Goal: Contribute content: Contribute content

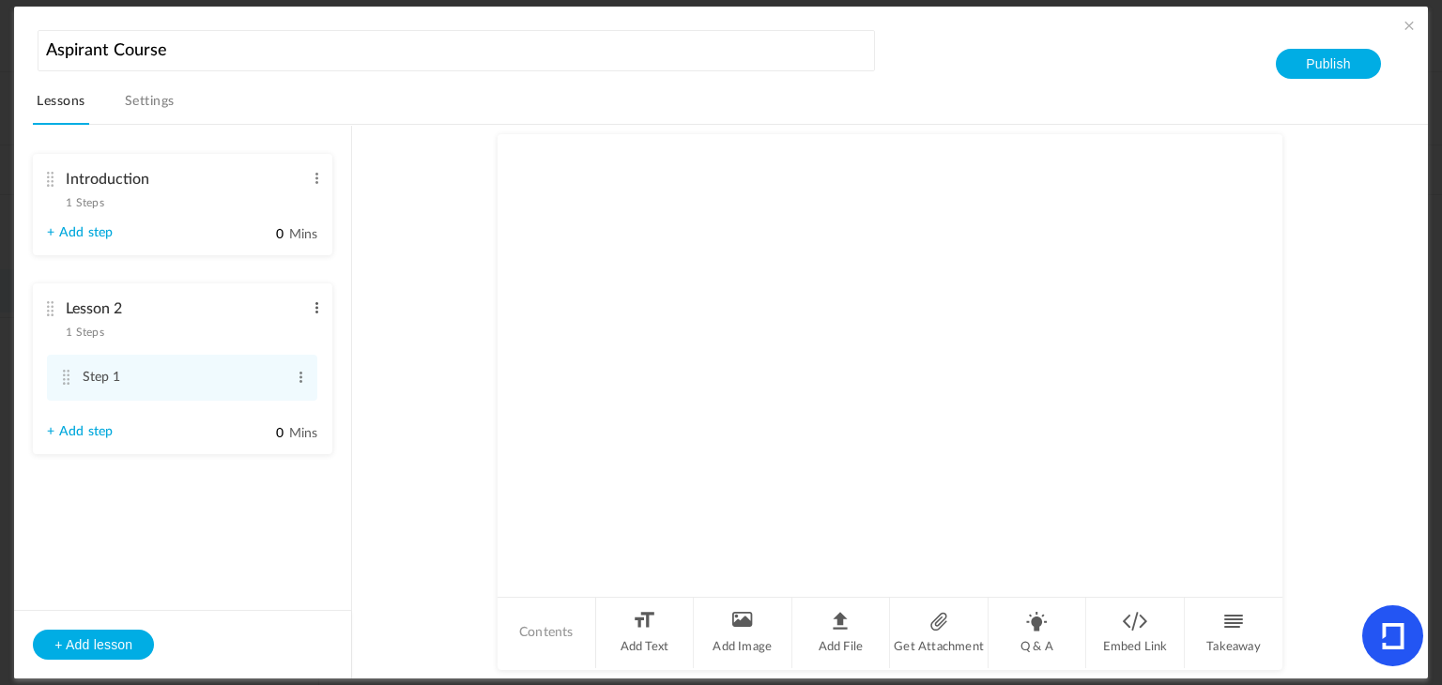
click at [318, 313] on span at bounding box center [317, 308] width 14 height 19
click at [299, 330] on link "Edit" at bounding box center [286, 339] width 73 height 23
click at [207, 312] on input "Lesson 2" at bounding box center [185, 310] width 238 height 38
type input "L"
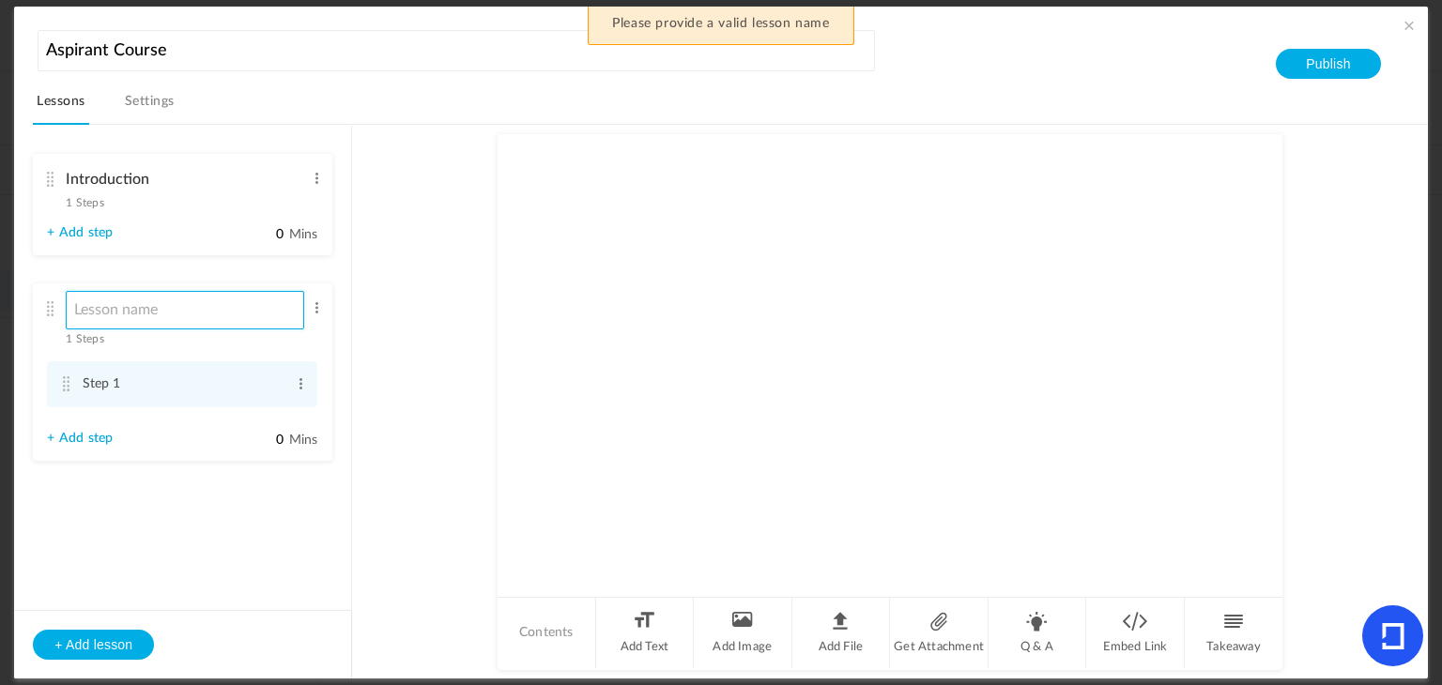
click at [134, 296] on input at bounding box center [185, 310] width 238 height 38
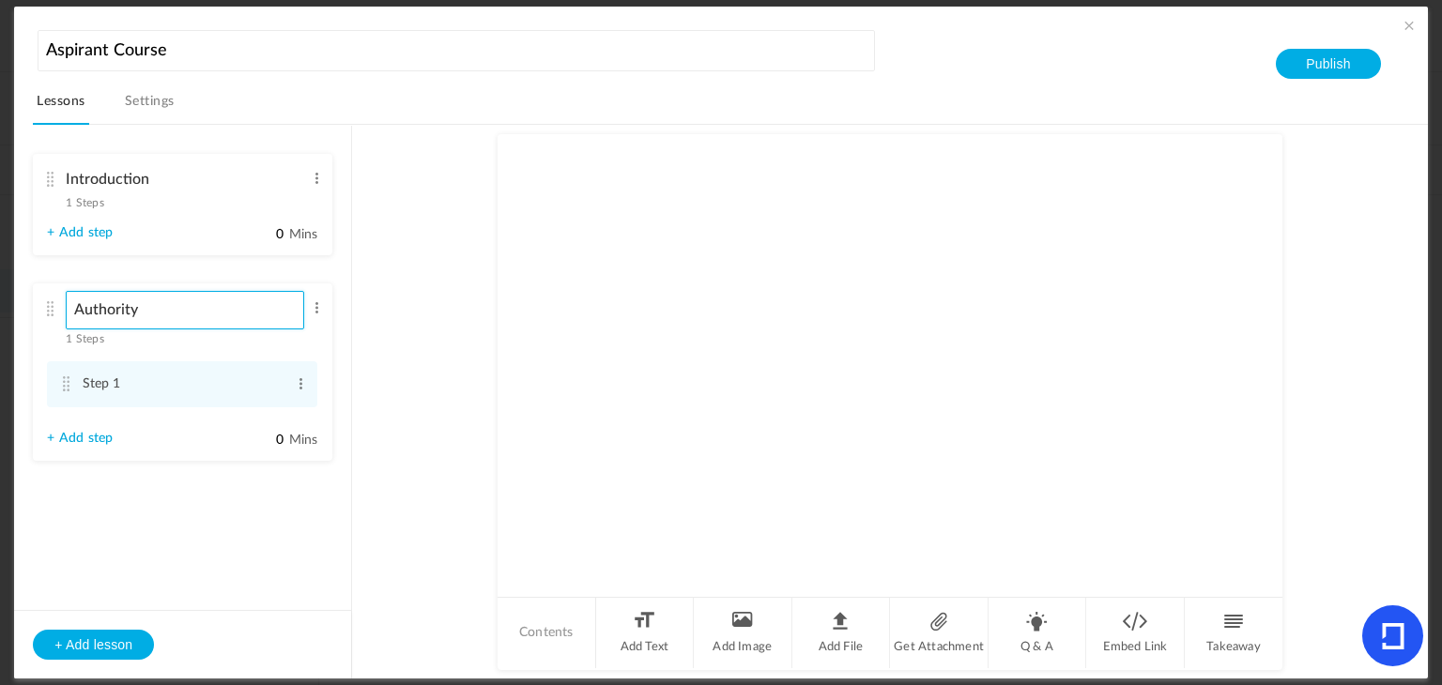
type input "Authority"
click at [138, 205] on div "Introduction 1 Steps Edit Delete" at bounding box center [175, 186] width 257 height 50
click at [98, 203] on span "1 Steps" at bounding box center [85, 202] width 38 height 11
click at [696, 362] on div at bounding box center [890, 364] width 785 height 460
click at [641, 626] on li "Add Text" at bounding box center [645, 633] width 99 height 70
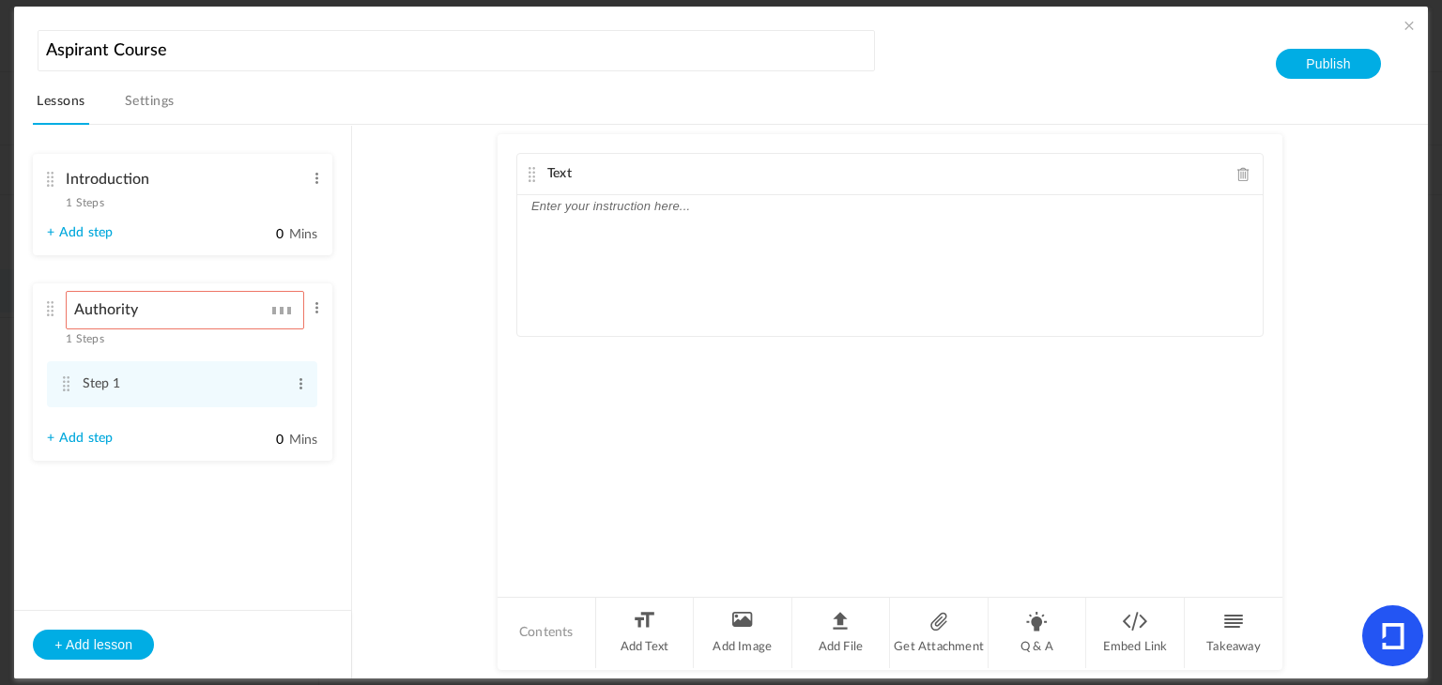
click at [106, 209] on div "Introduction 1 Steps Edit Delete" at bounding box center [175, 186] width 257 height 50
click at [100, 200] on span "1 Steps" at bounding box center [85, 202] width 38 height 11
click at [148, 125] on section "Introduction 1 Steps Edit Delete Welcome Letter Edit Delete 0 0" at bounding box center [729, 402] width 1349 height 554
click at [149, 122] on link "Settings" at bounding box center [149, 107] width 57 height 36
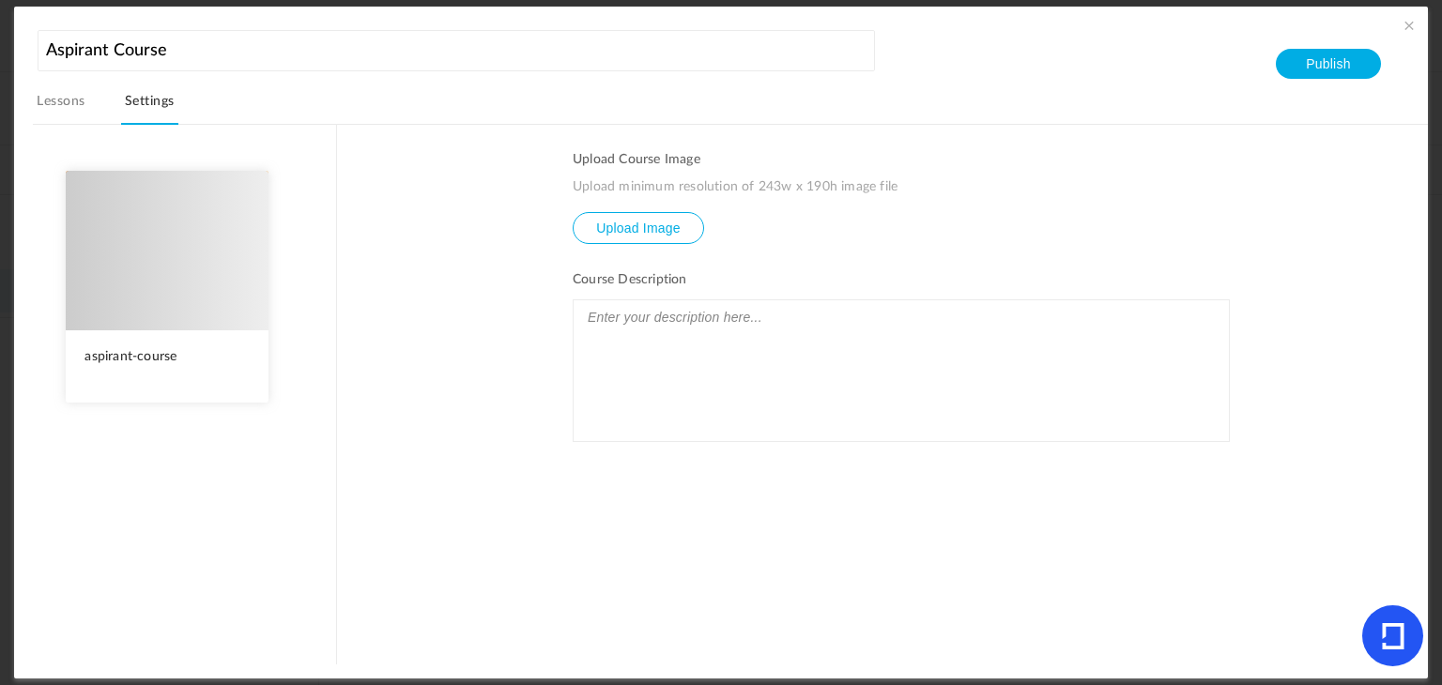
click at [73, 98] on link "Lessons" at bounding box center [60, 107] width 55 height 36
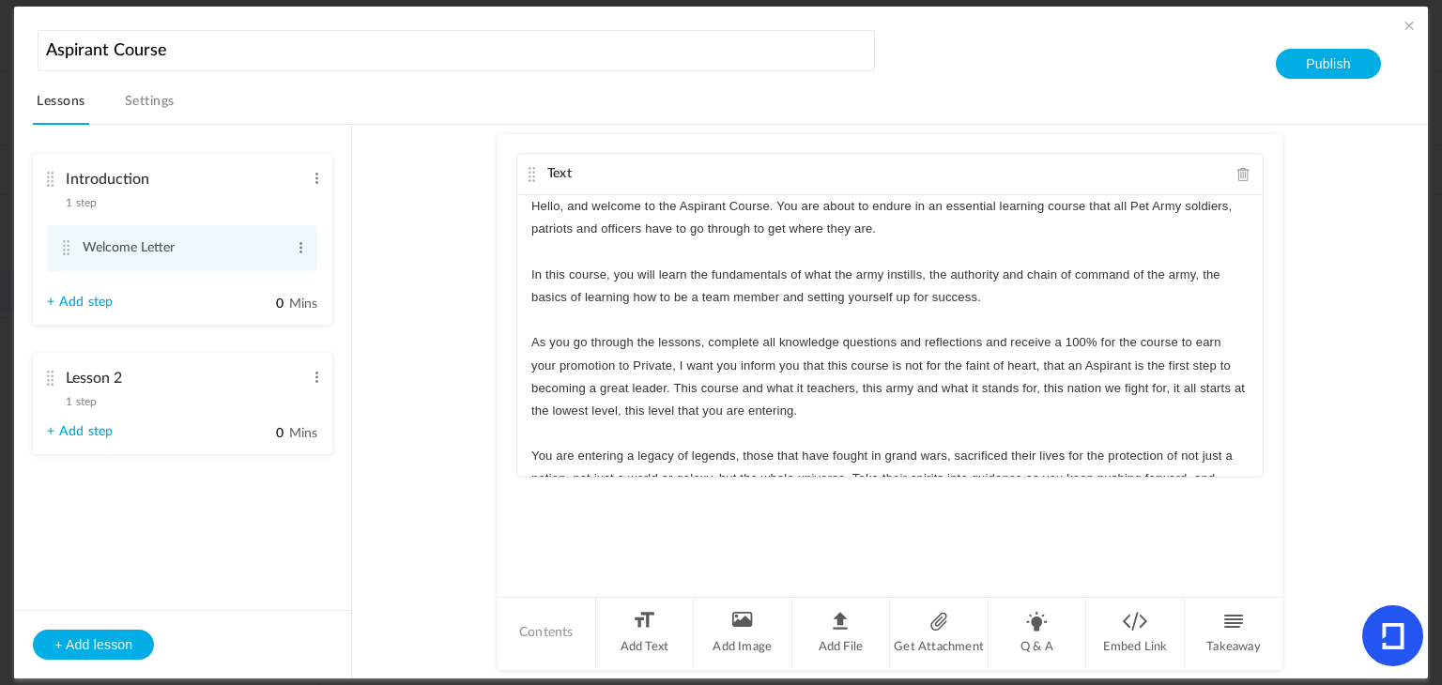
click at [72, 422] on li "Lesson 2 1 step Edit Delete + Add step 0 Mins" at bounding box center [182, 403] width 299 height 101
click at [75, 409] on div "Lesson 2 1 step Edit Delete" at bounding box center [175, 386] width 257 height 50
click at [316, 379] on span at bounding box center [317, 377] width 14 height 19
click at [280, 409] on link "Edit" at bounding box center [286, 408] width 73 height 23
click at [191, 387] on input "Lesson 2" at bounding box center [185, 380] width 238 height 38
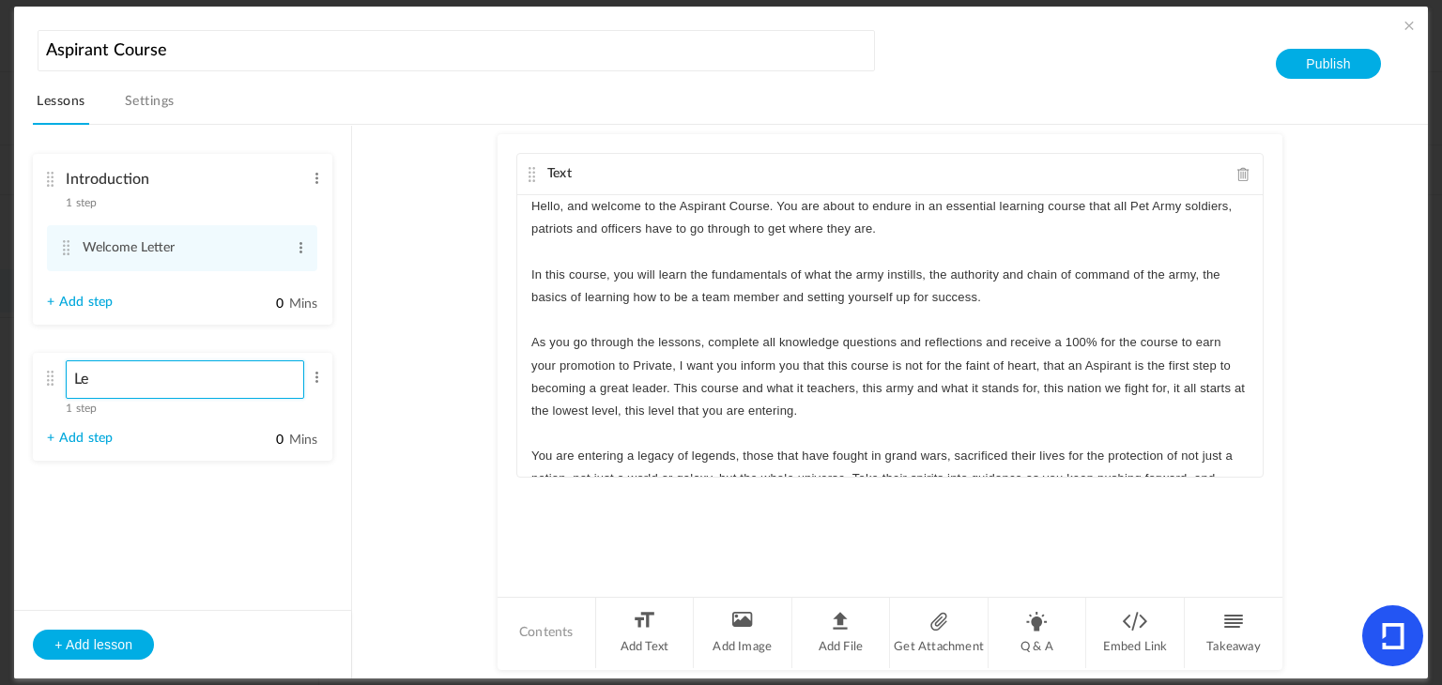
type input "L"
type input "Fundamentals of the Army"
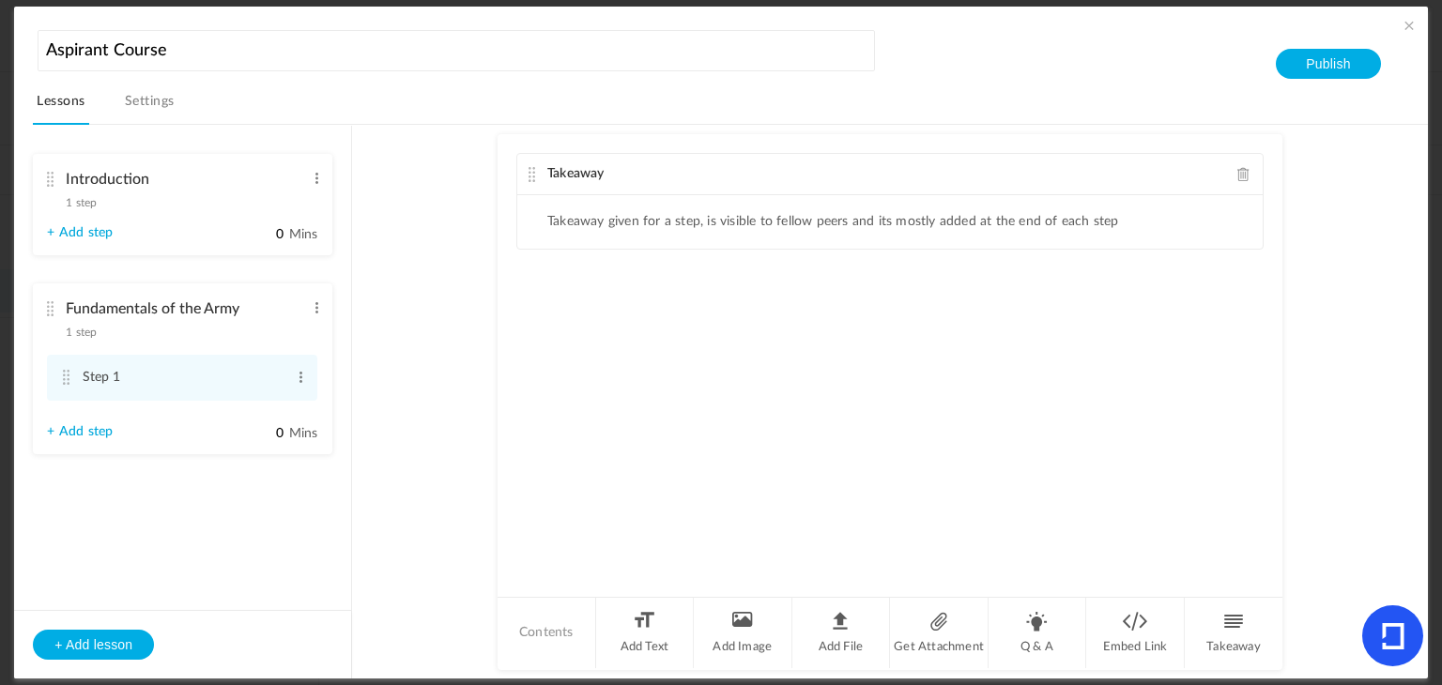
click at [1238, 171] on span at bounding box center [1243, 174] width 13 height 14
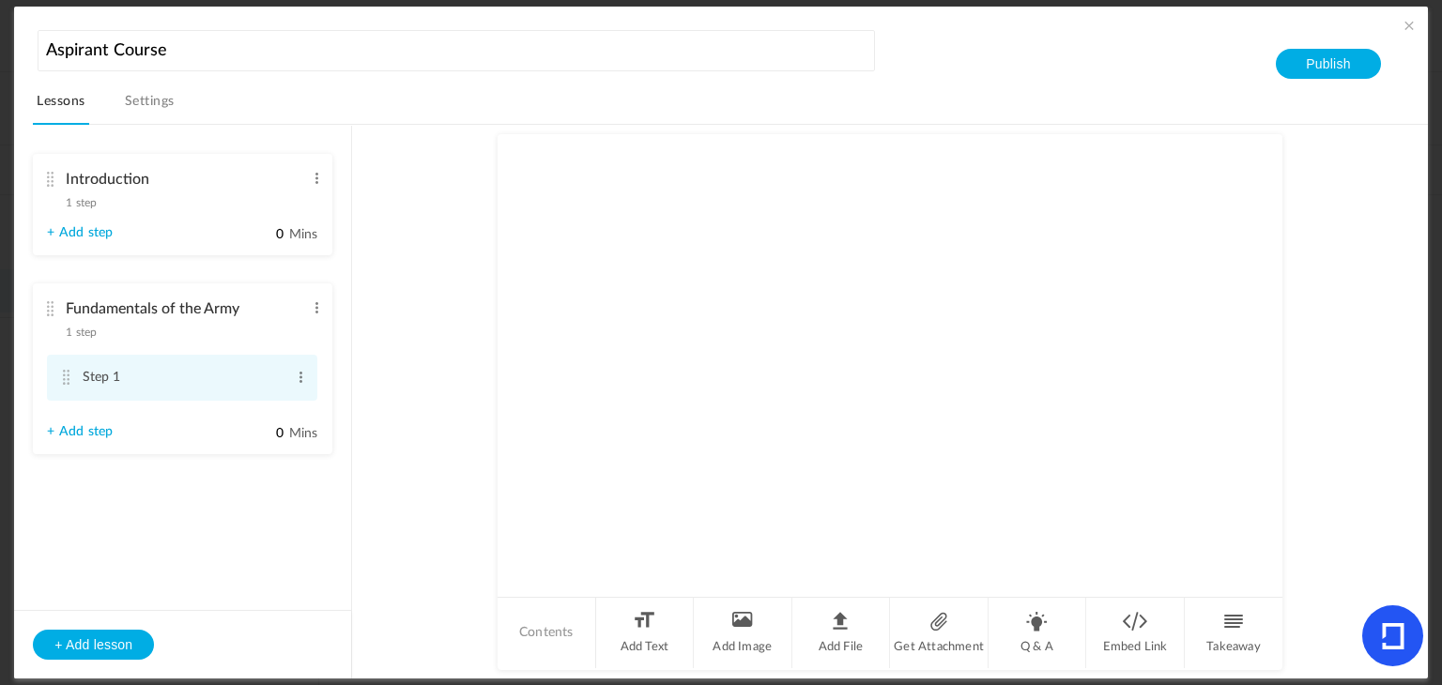
click at [309, 374] on li "Step 1 Edit Delete" at bounding box center [182, 378] width 270 height 46
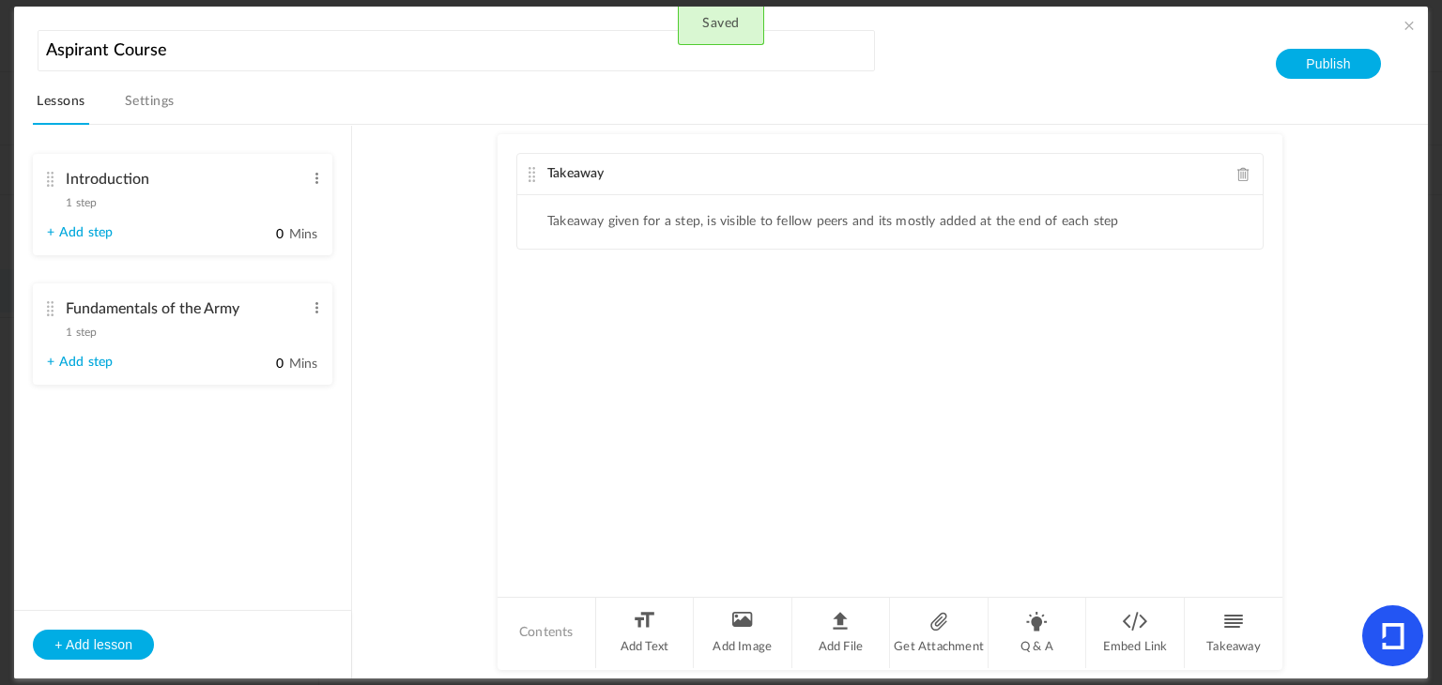
click at [94, 330] on span "1 step" at bounding box center [81, 332] width 31 height 11
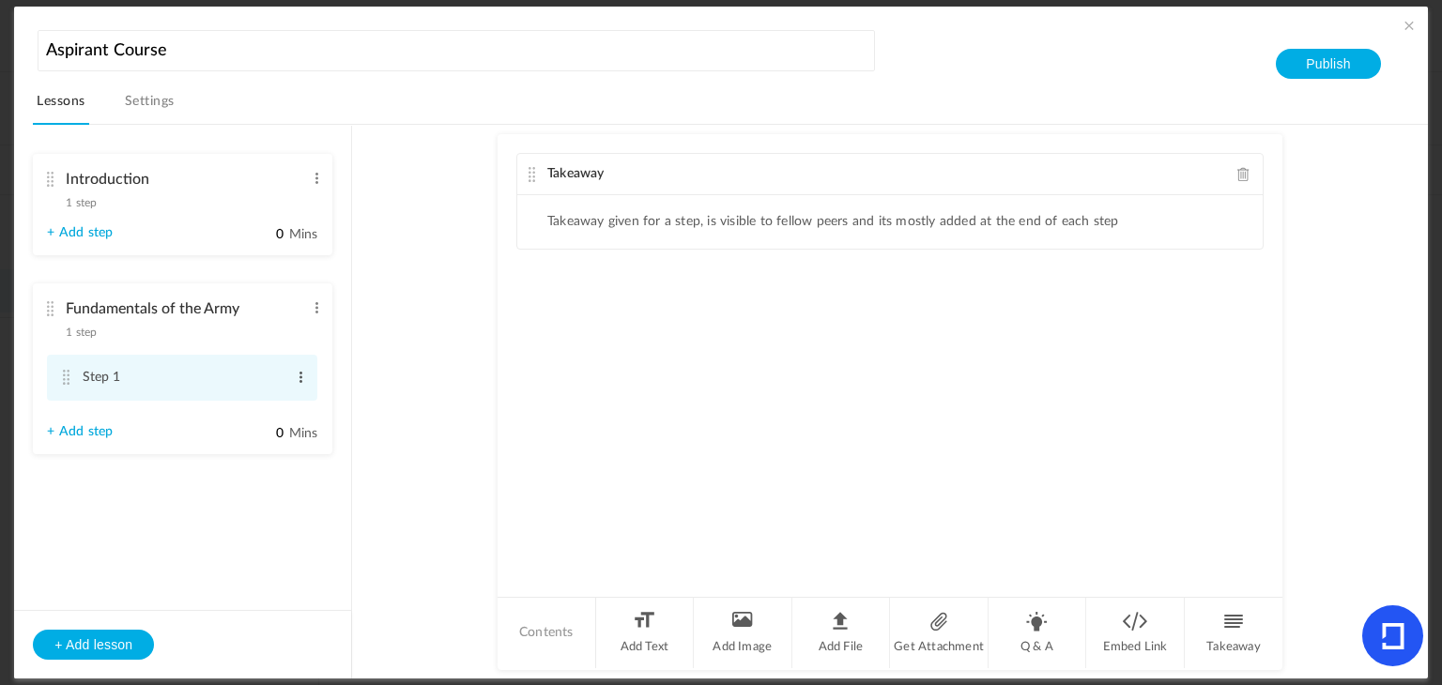
click at [299, 375] on span at bounding box center [301, 377] width 14 height 19
click at [284, 411] on link "Edit" at bounding box center [270, 408] width 73 height 23
type input "S"
type input "History of the Army"
click at [1244, 174] on span at bounding box center [1243, 174] width 13 height 14
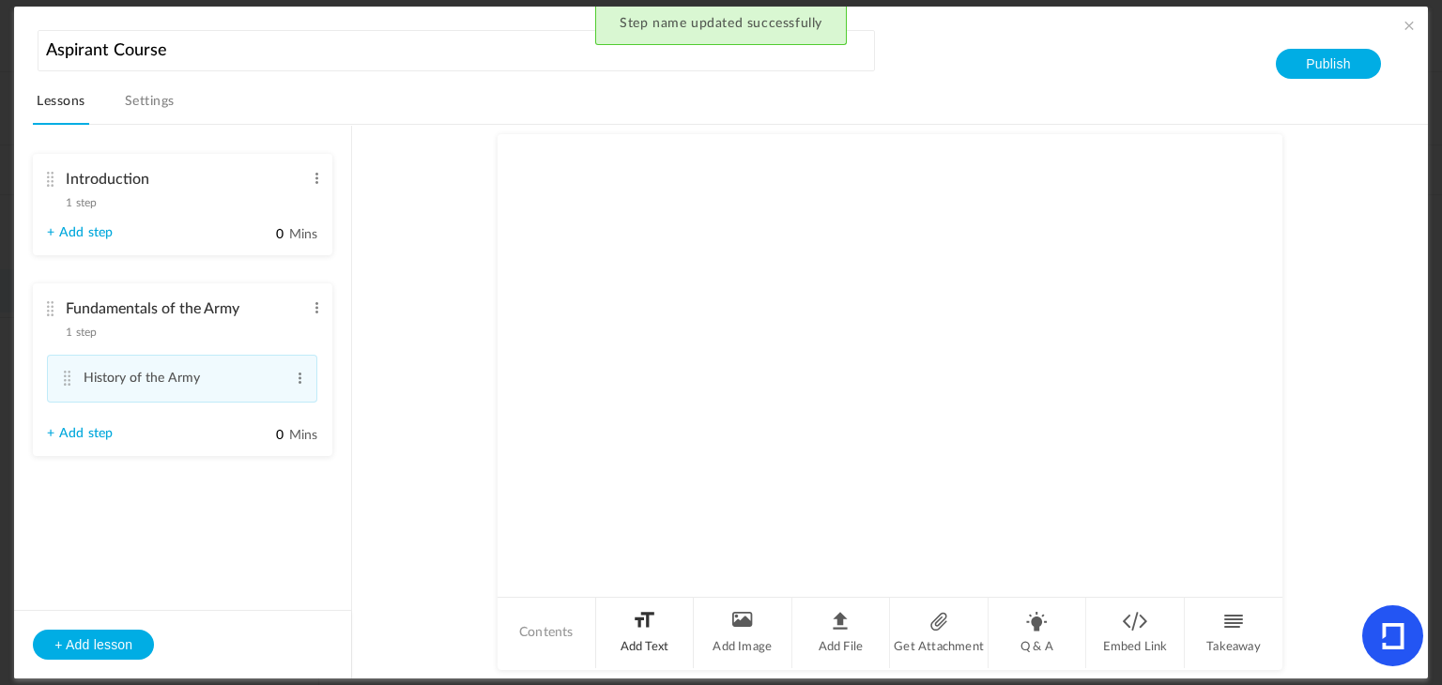
click at [638, 614] on li "Add Text" at bounding box center [645, 633] width 99 height 70
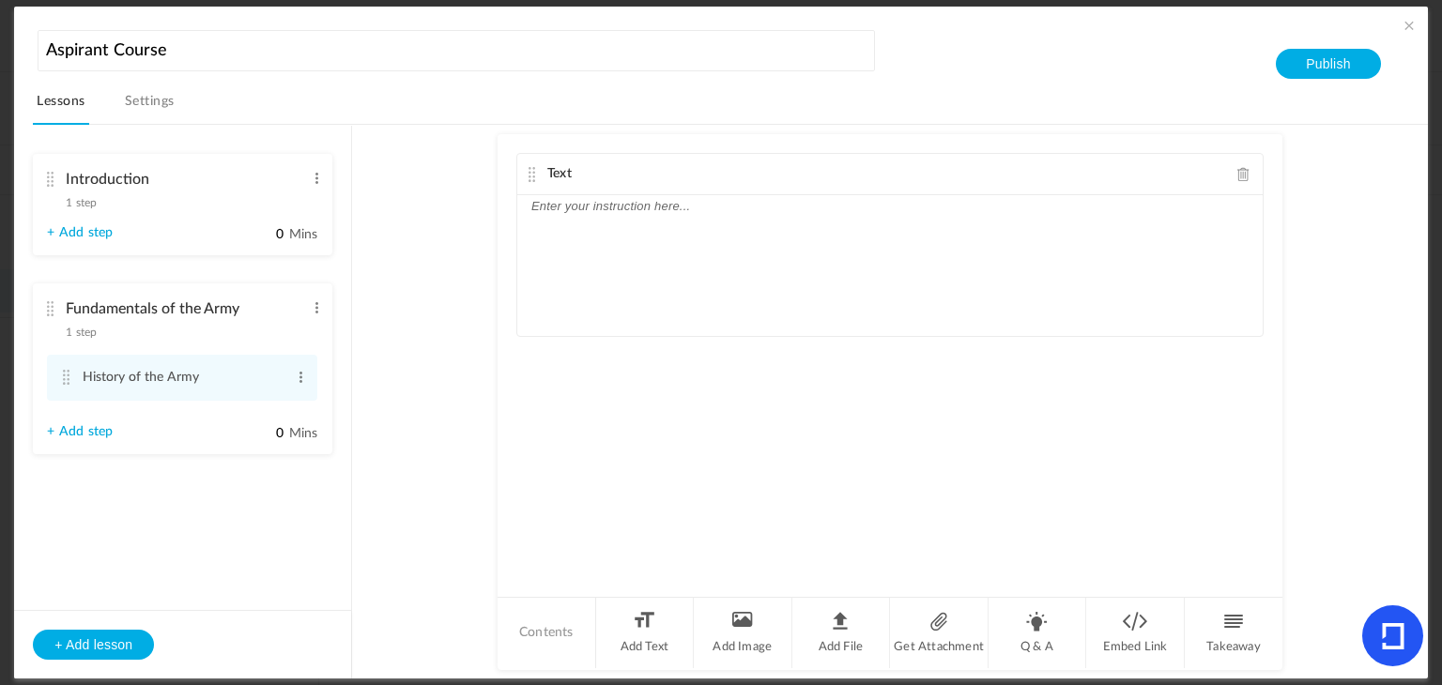
click at [591, 231] on div at bounding box center [889, 265] width 745 height 141
click at [52, 431] on link "+ Add step" at bounding box center [80, 432] width 66 height 16
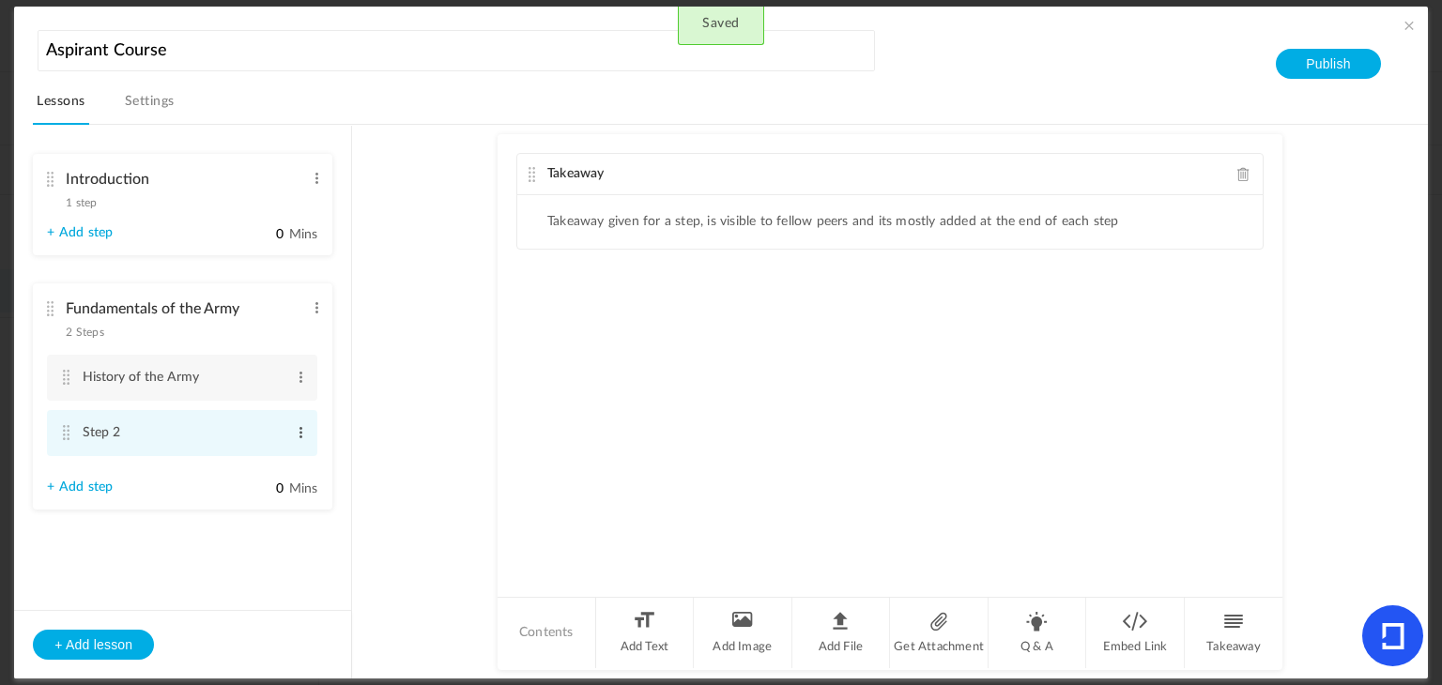
click at [305, 431] on span at bounding box center [301, 432] width 14 height 19
click at [268, 458] on link "Edit" at bounding box center [270, 464] width 73 height 23
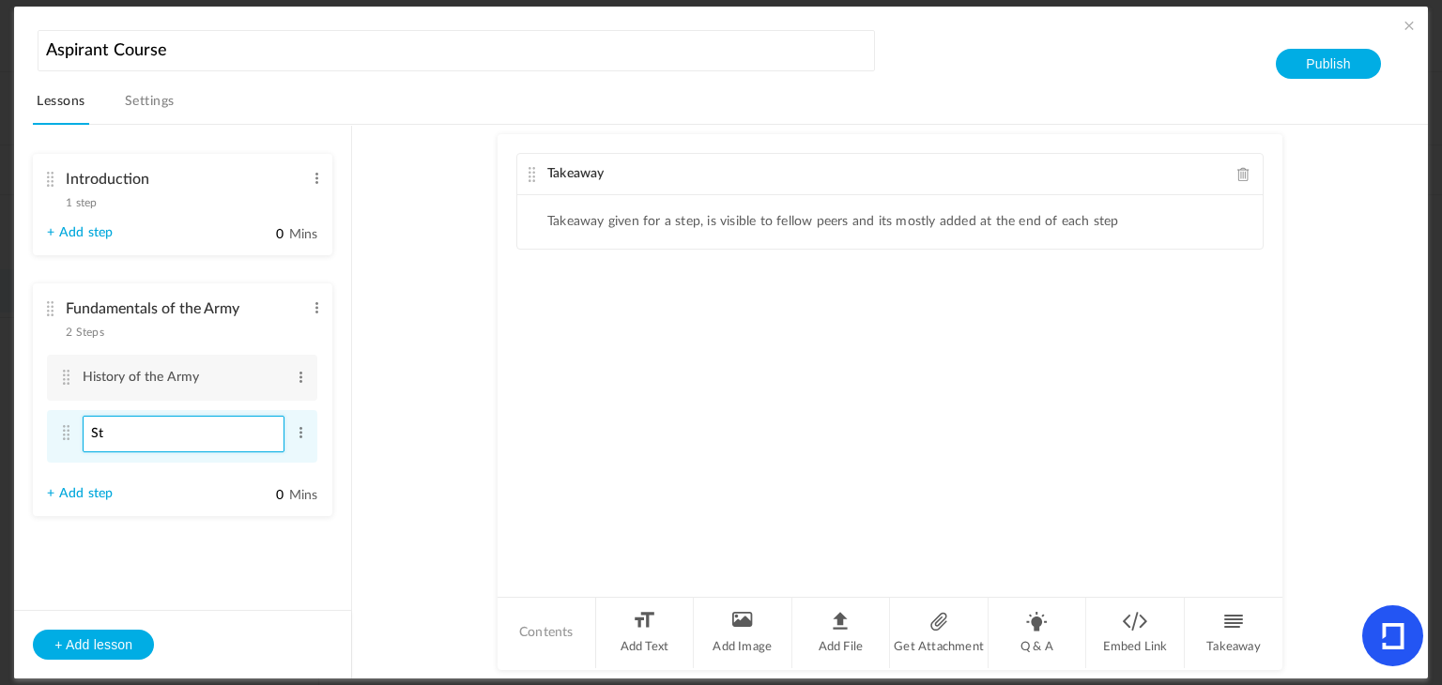
type input "S"
type input "Authority & Chain of Command"
click at [346, 451] on ul "Introduction 1 step Edit Delete Welcome Letter Edit Delete 0 Mins" at bounding box center [182, 349] width 337 height 447
click at [65, 434] on cite at bounding box center [65, 432] width 13 height 15
click at [176, 349] on li "Fundamentals of the Army 2 Steps Edit Delete History of the Army Edit Delete Ed…" at bounding box center [182, 397] width 299 height 226
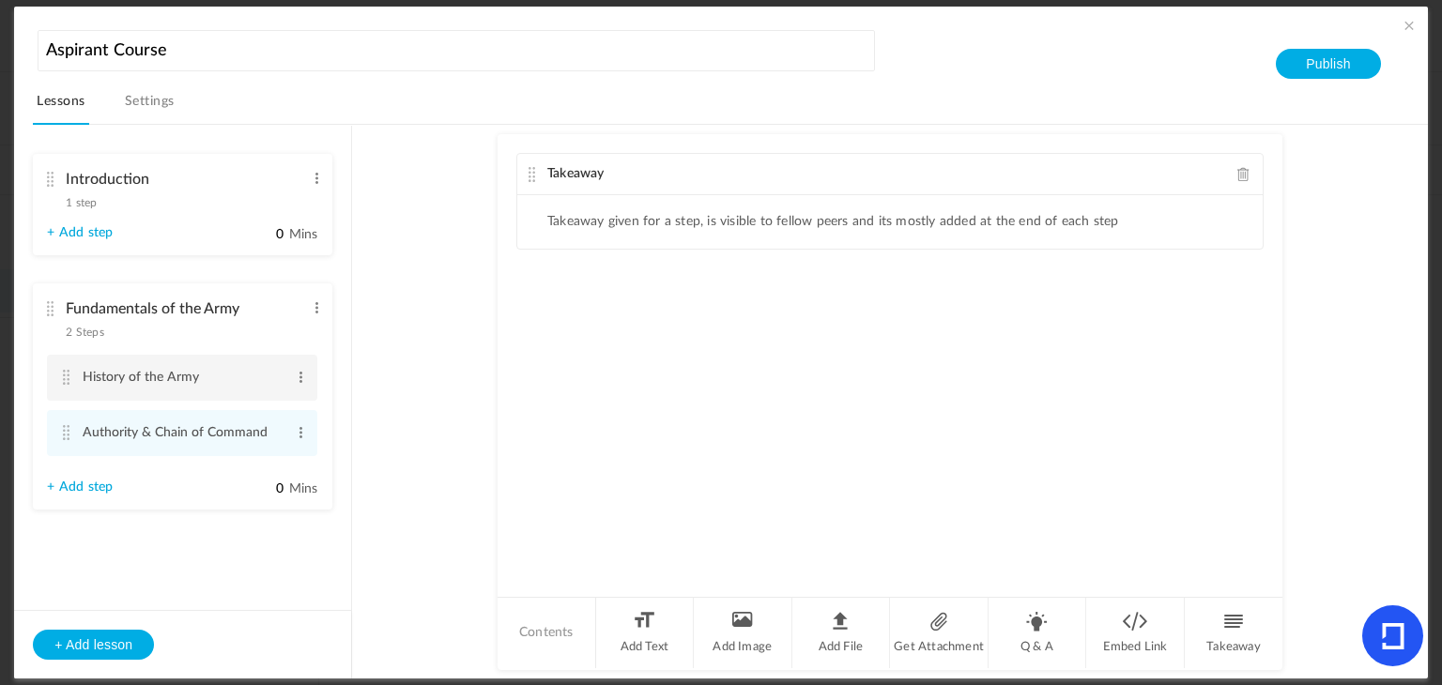
click at [67, 371] on cite at bounding box center [65, 377] width 13 height 15
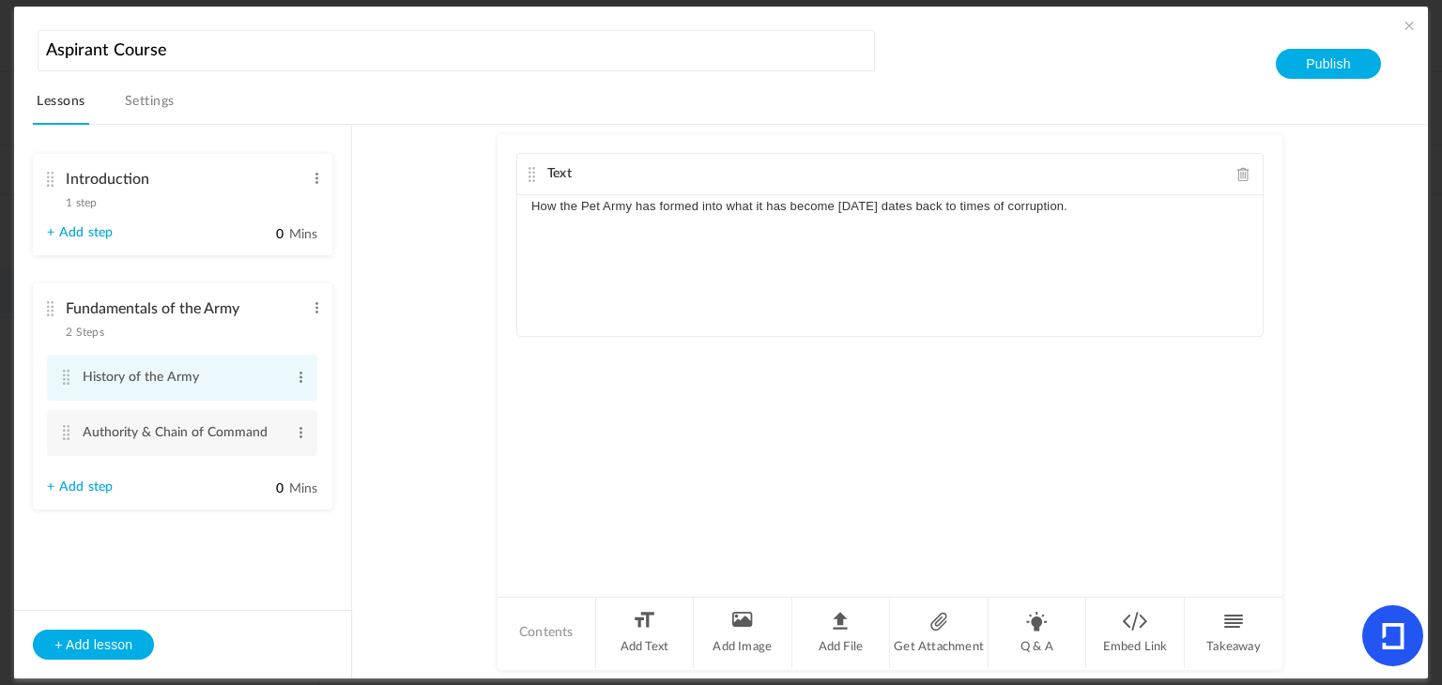
click at [68, 374] on cite at bounding box center [65, 377] width 13 height 15
click at [1062, 215] on p "How the Pet Army has formed into what it has become [DATE] dates back to times …" at bounding box center [889, 206] width 717 height 23
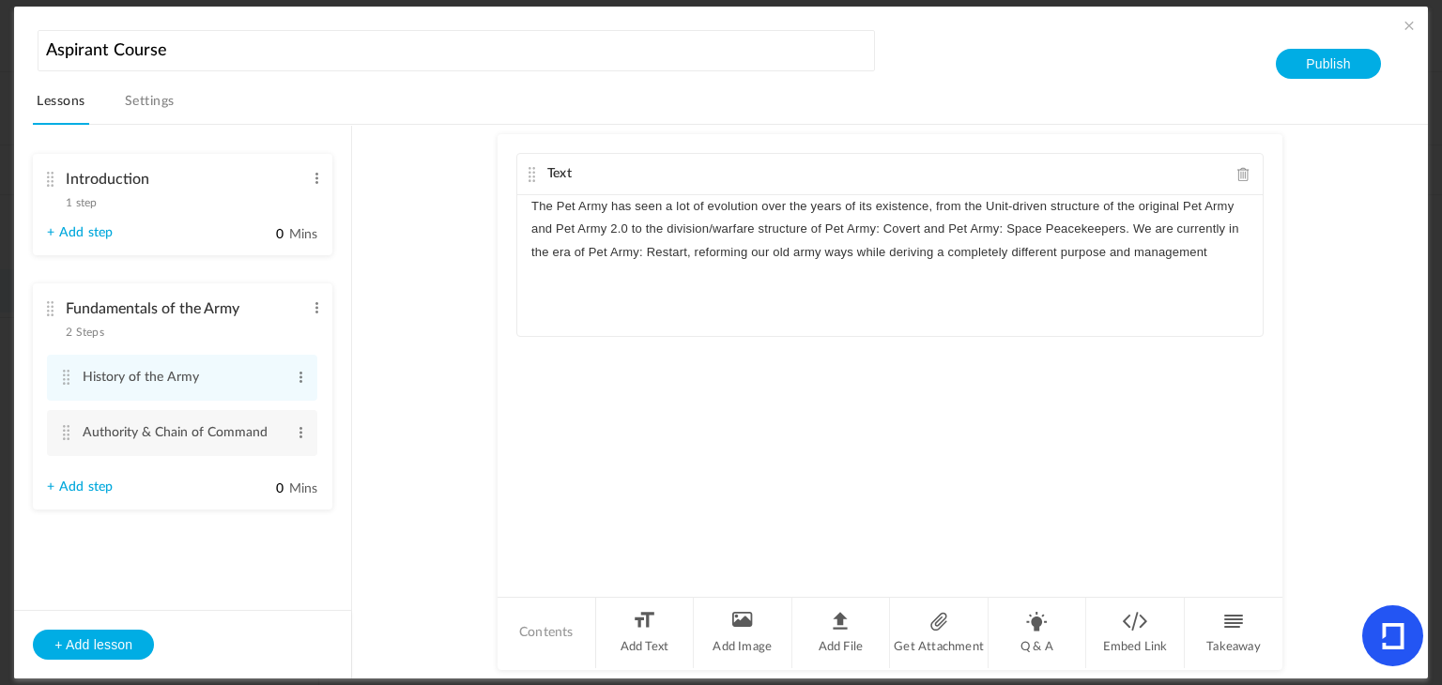
click at [1133, 251] on p "The Pet Army has seen a lot of evolution over the years of its existence, from …" at bounding box center [889, 229] width 717 height 69
click at [1213, 255] on p "The Pet Army has seen a lot of evolution over the years of its existence, from …" at bounding box center [889, 229] width 717 height 69
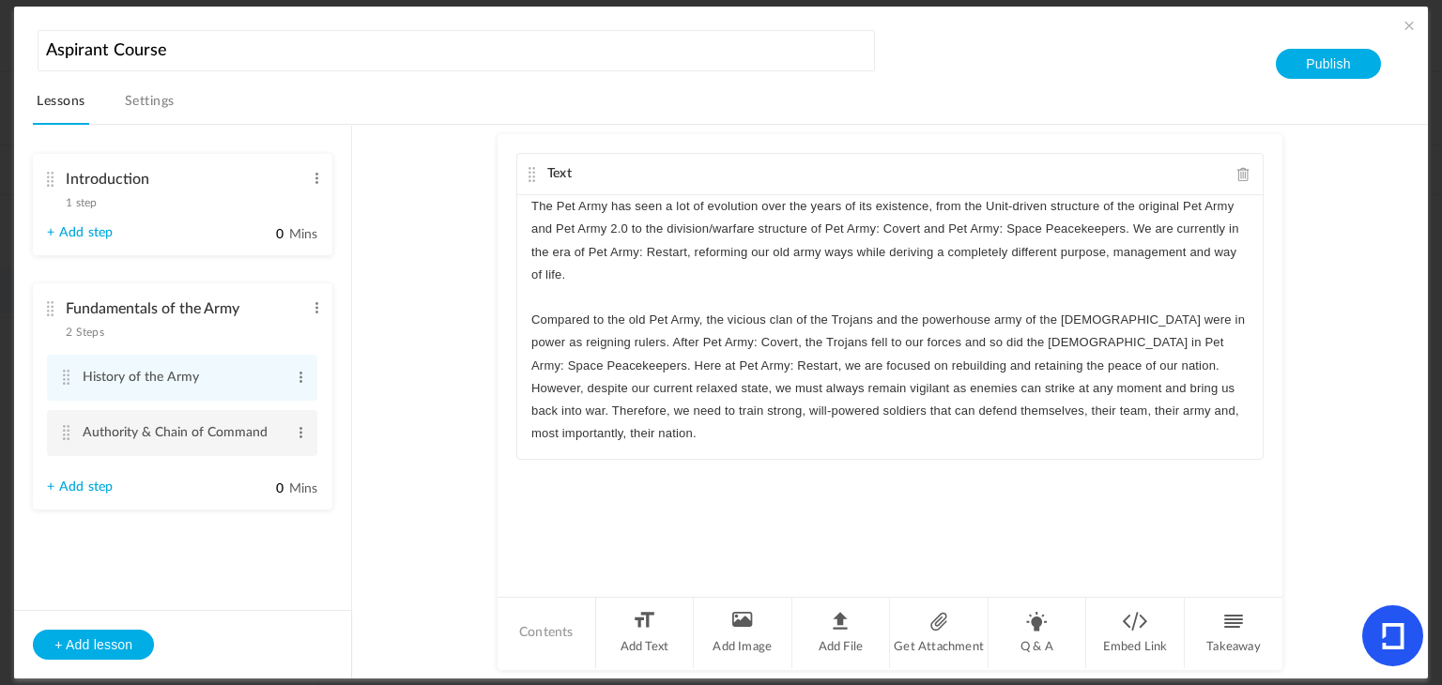
click at [65, 436] on cite at bounding box center [65, 432] width 13 height 15
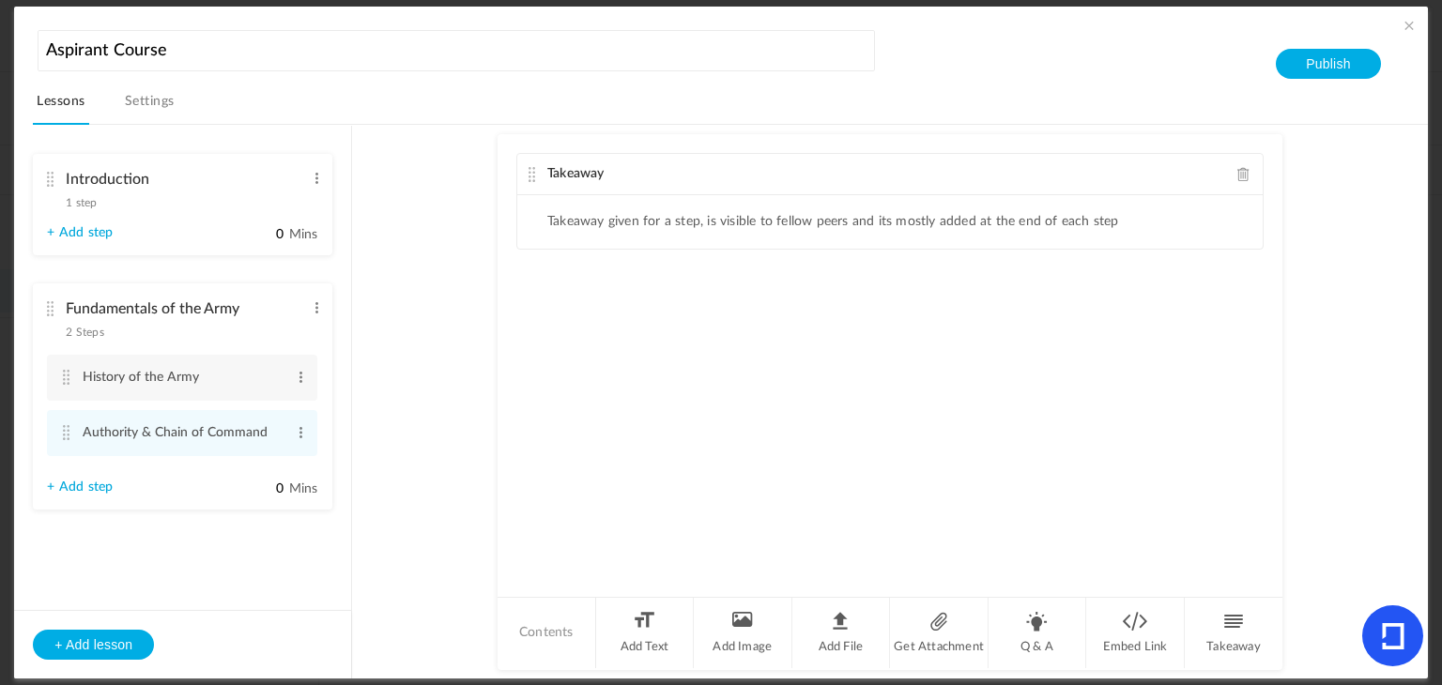
click at [1241, 170] on span at bounding box center [1243, 174] width 13 height 14
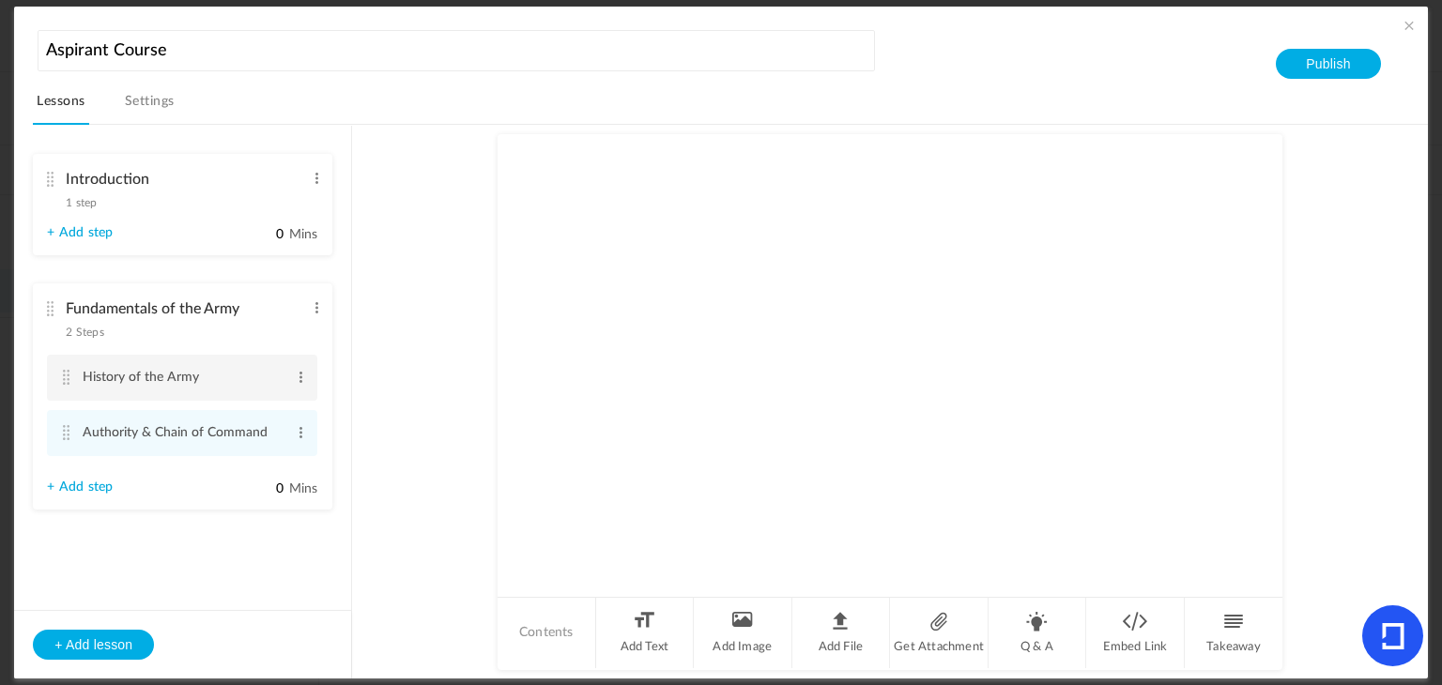
click at [76, 377] on li "History of the Army Edit Delete" at bounding box center [182, 378] width 270 height 46
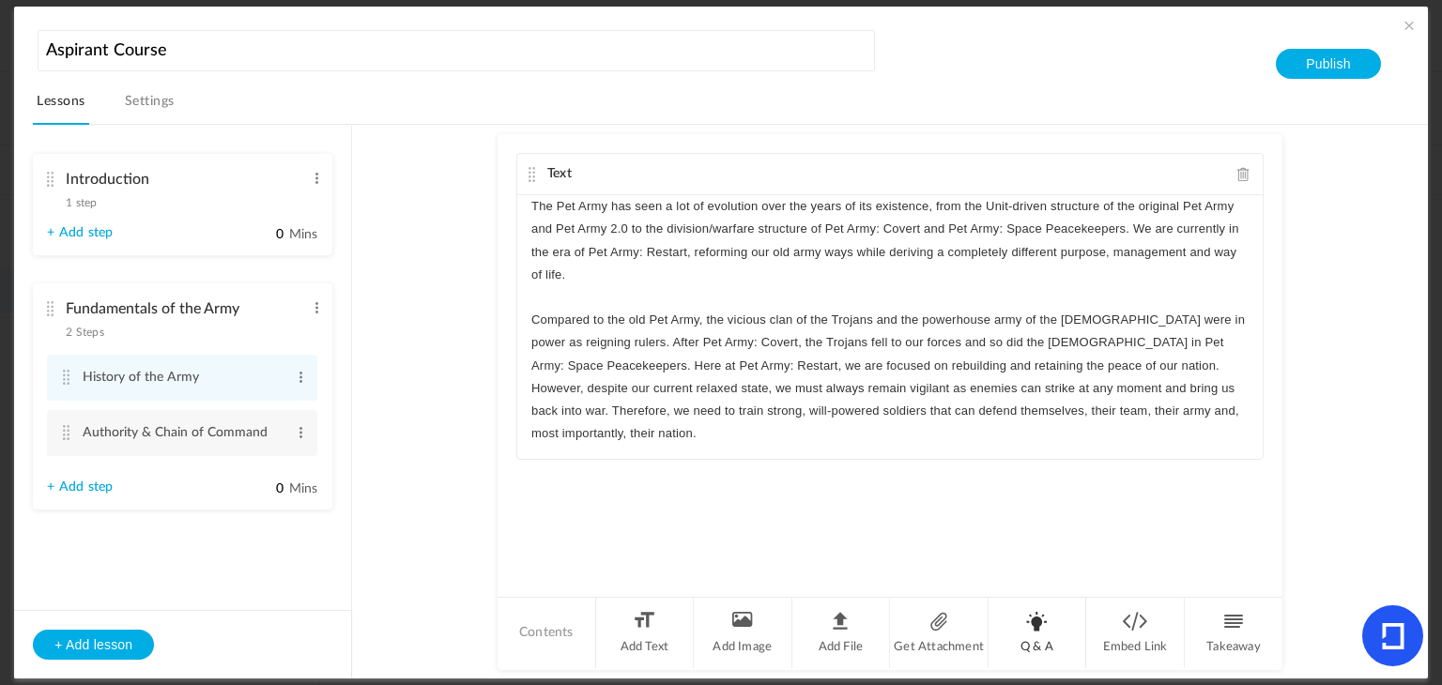
click at [1021, 627] on li "Q & A" at bounding box center [1038, 633] width 99 height 70
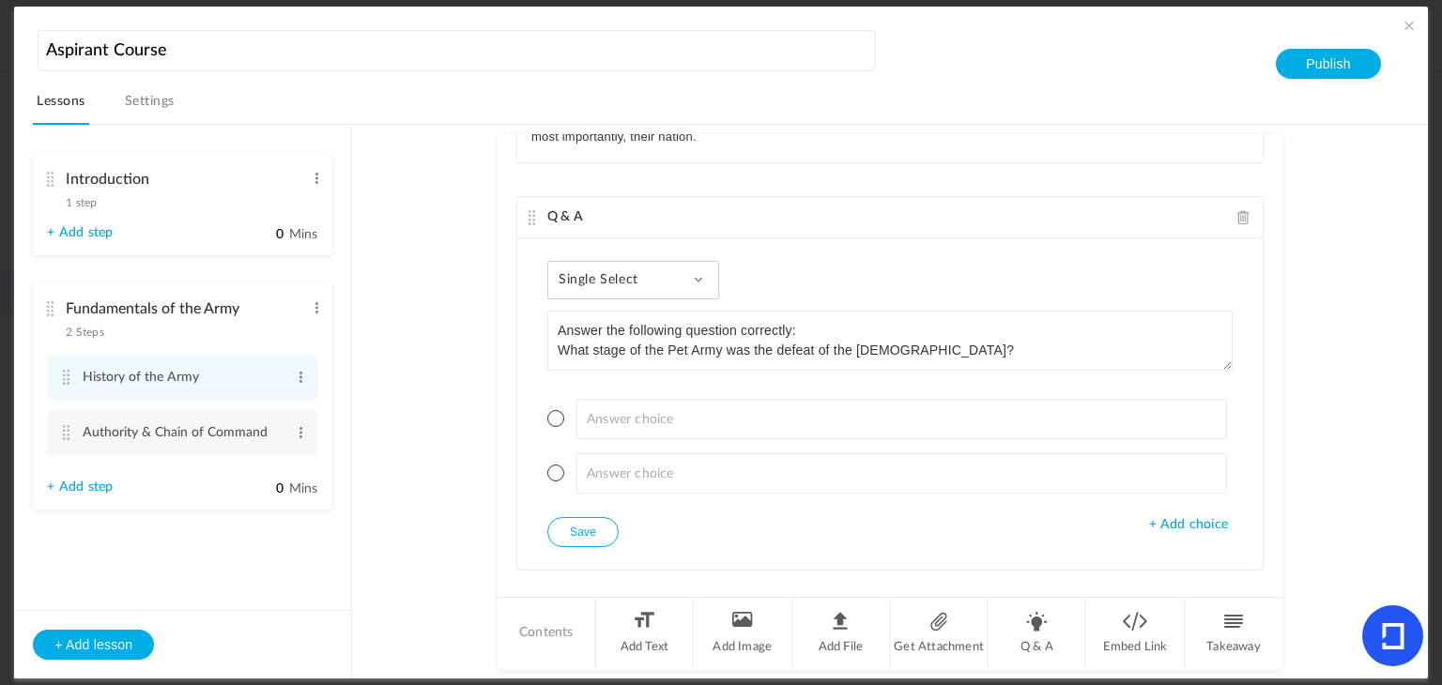
type textarea "Answer the following question correctly: What stage of the Pet Army was the def…"
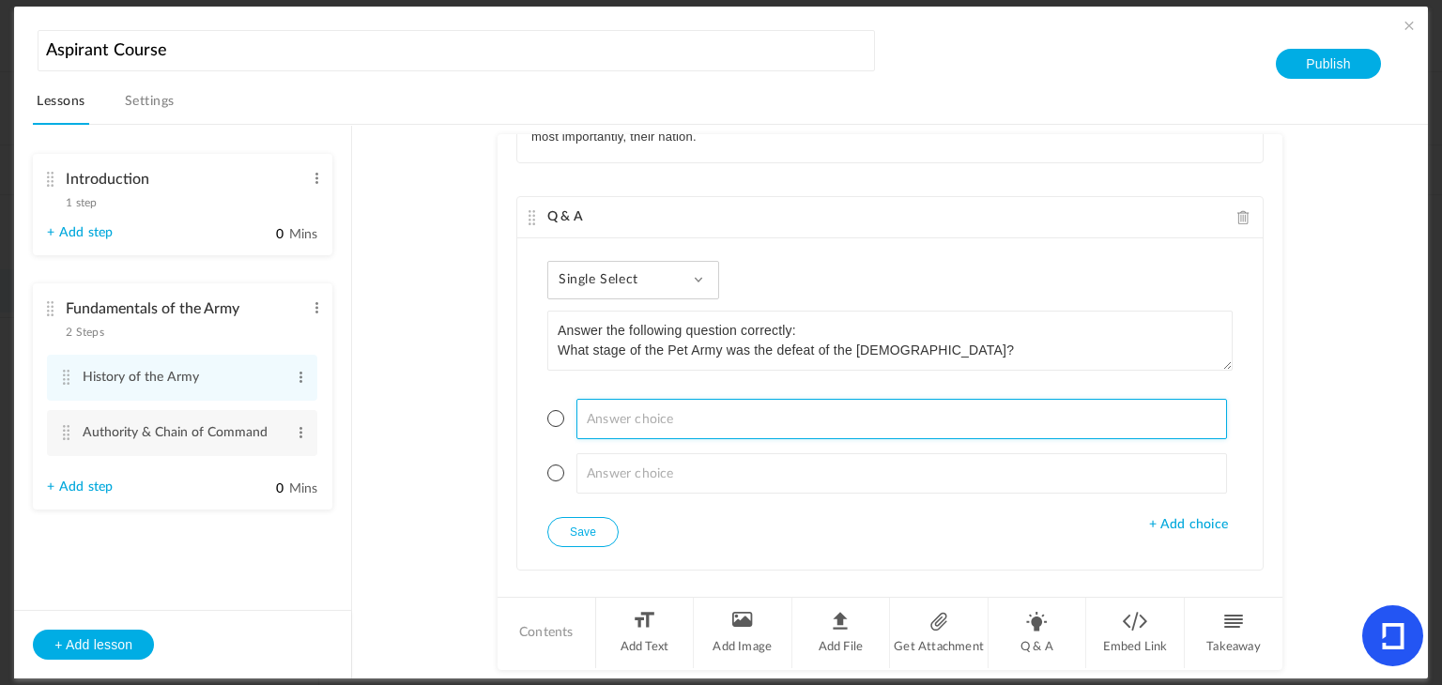
click at [606, 399] on input at bounding box center [902, 419] width 652 height 40
type input "Pet Army"
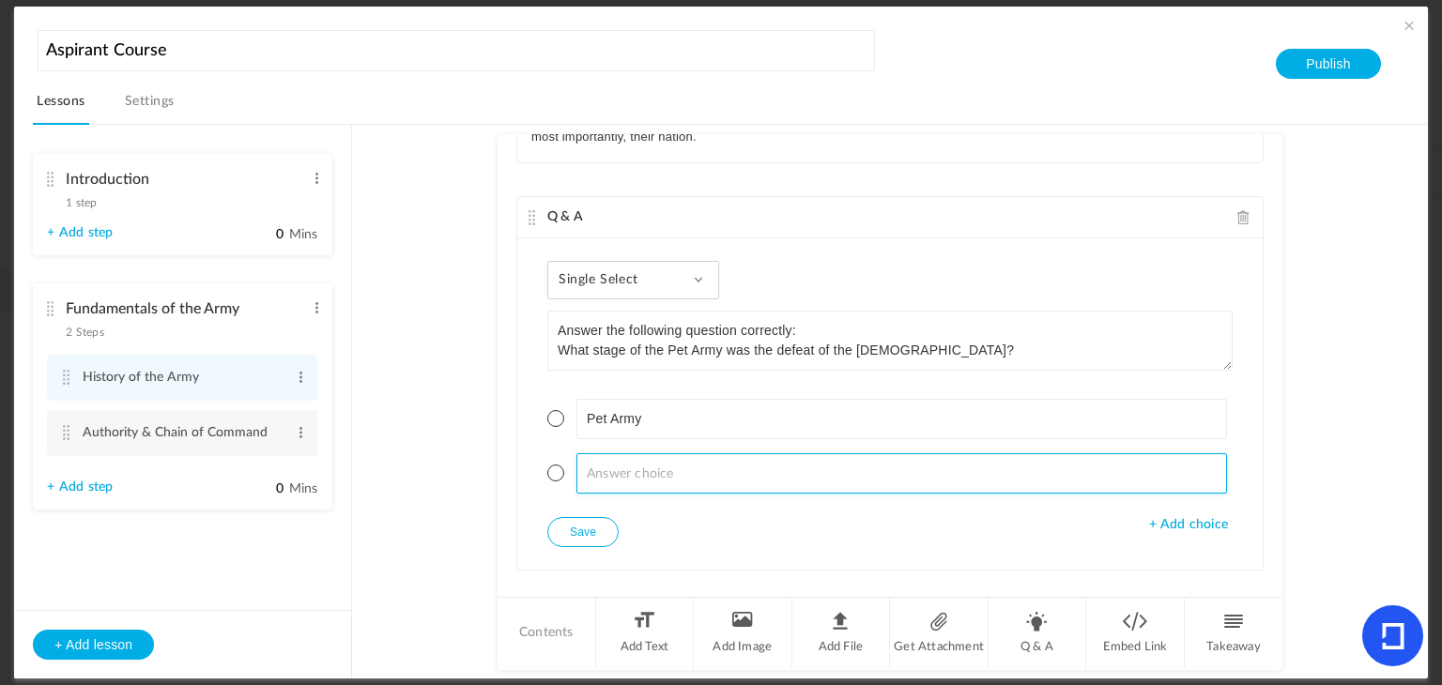
click at [610, 453] on input at bounding box center [902, 473] width 652 height 40
type input "Pet Army: Covert"
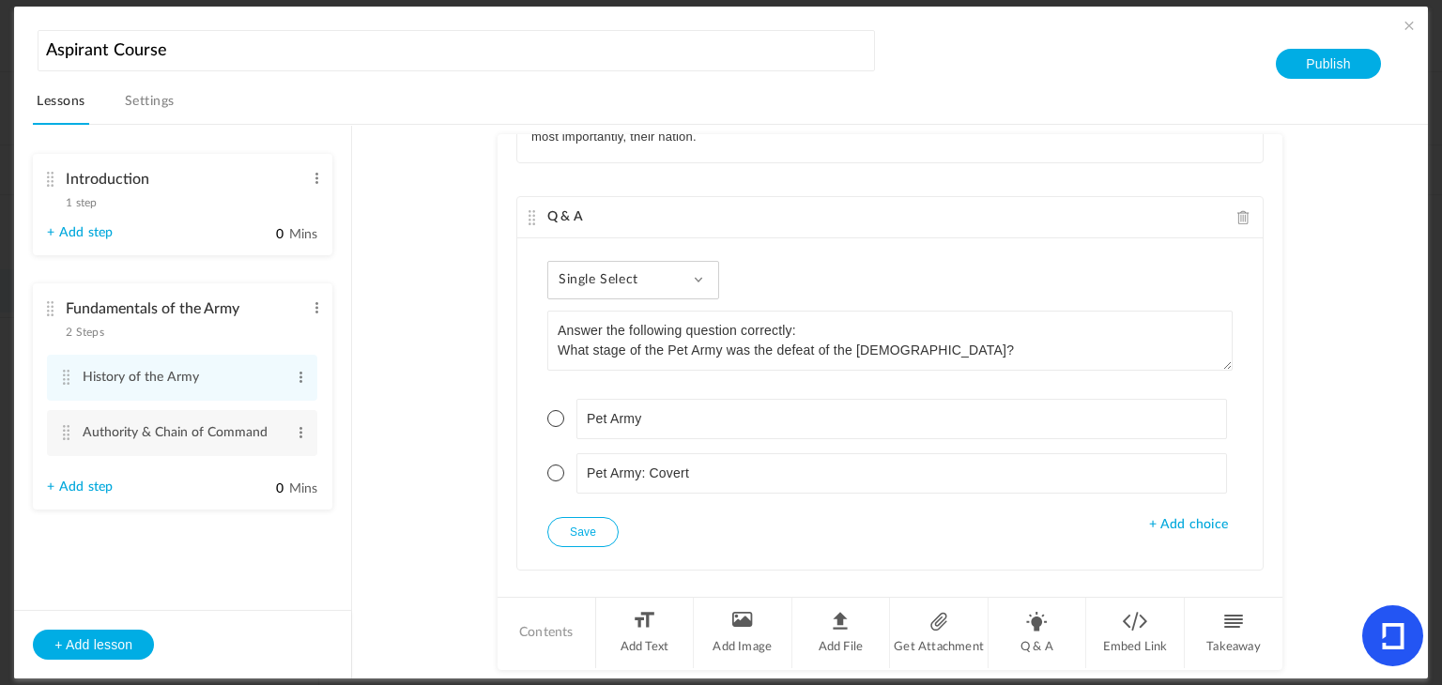
click at [1172, 517] on span "+ Add choice" at bounding box center [1188, 525] width 79 height 16
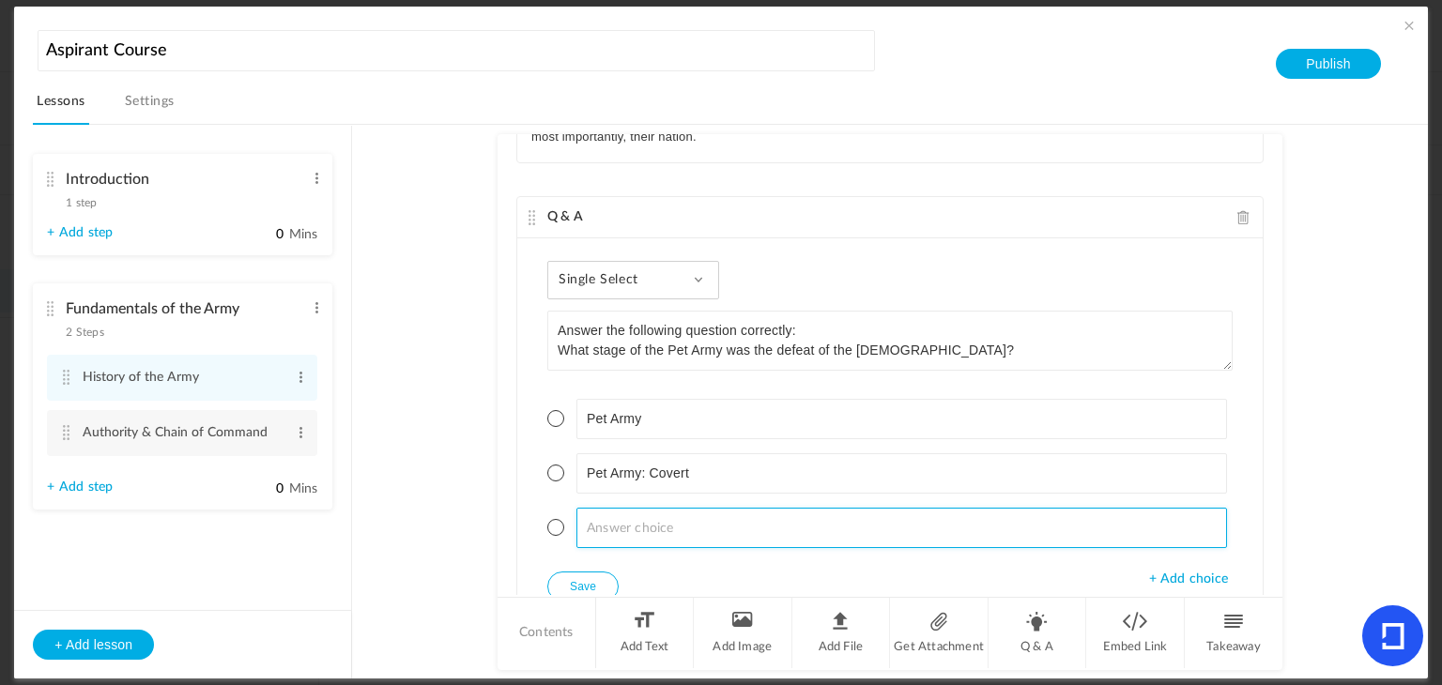
click at [934, 508] on input at bounding box center [902, 528] width 652 height 40
type input "Pet Army: Space Peacekeepers"
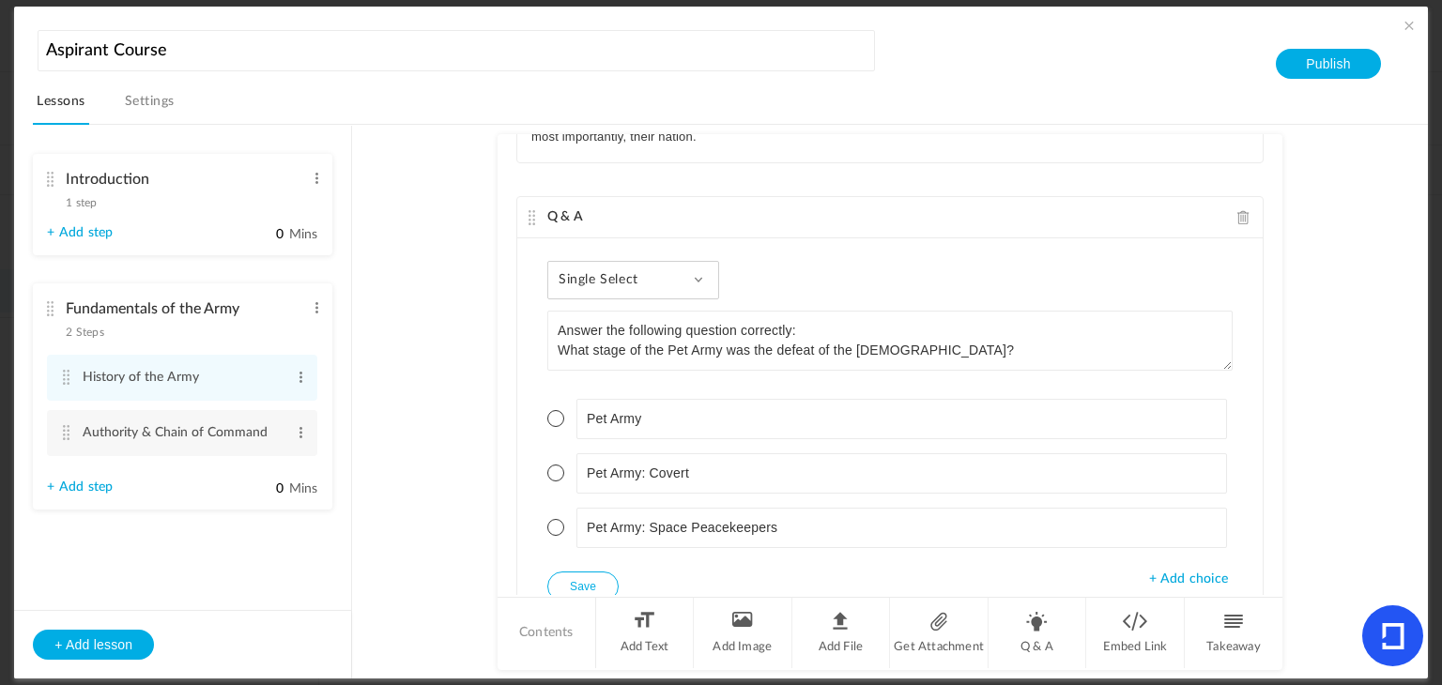
click at [1199, 572] on span "+ Add choice" at bounding box center [1188, 580] width 79 height 16
click at [1056, 562] on input at bounding box center [902, 582] width 652 height 40
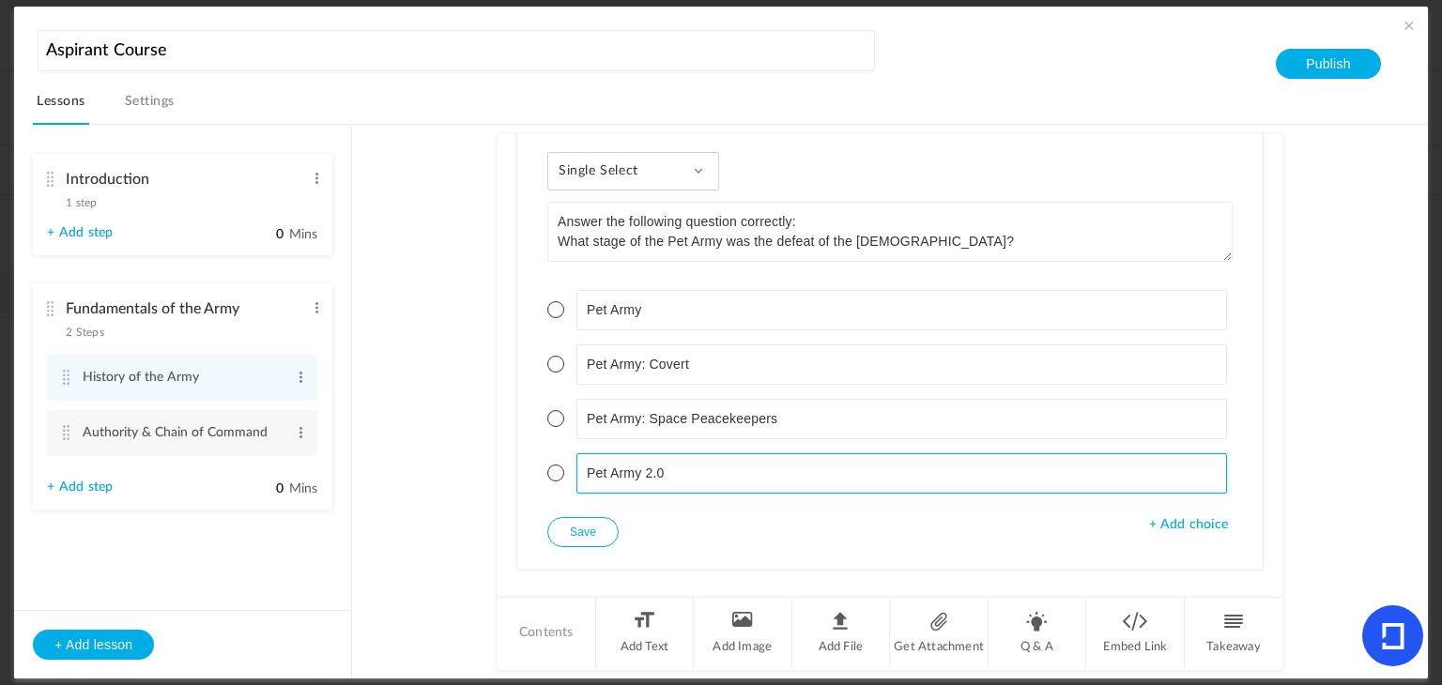
type input "Pet Army 2.0"
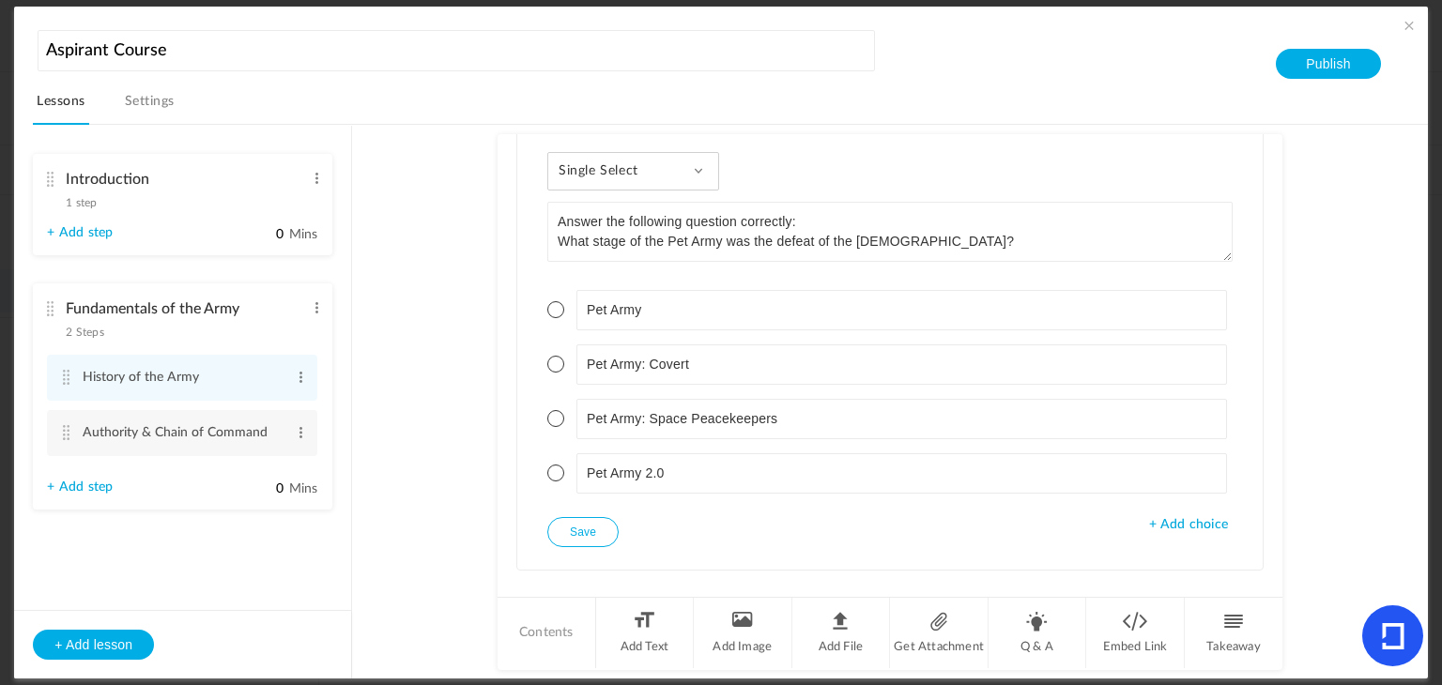
click at [1177, 517] on span "+ Add choice" at bounding box center [1188, 525] width 79 height 16
click at [554, 410] on span at bounding box center [555, 418] width 17 height 17
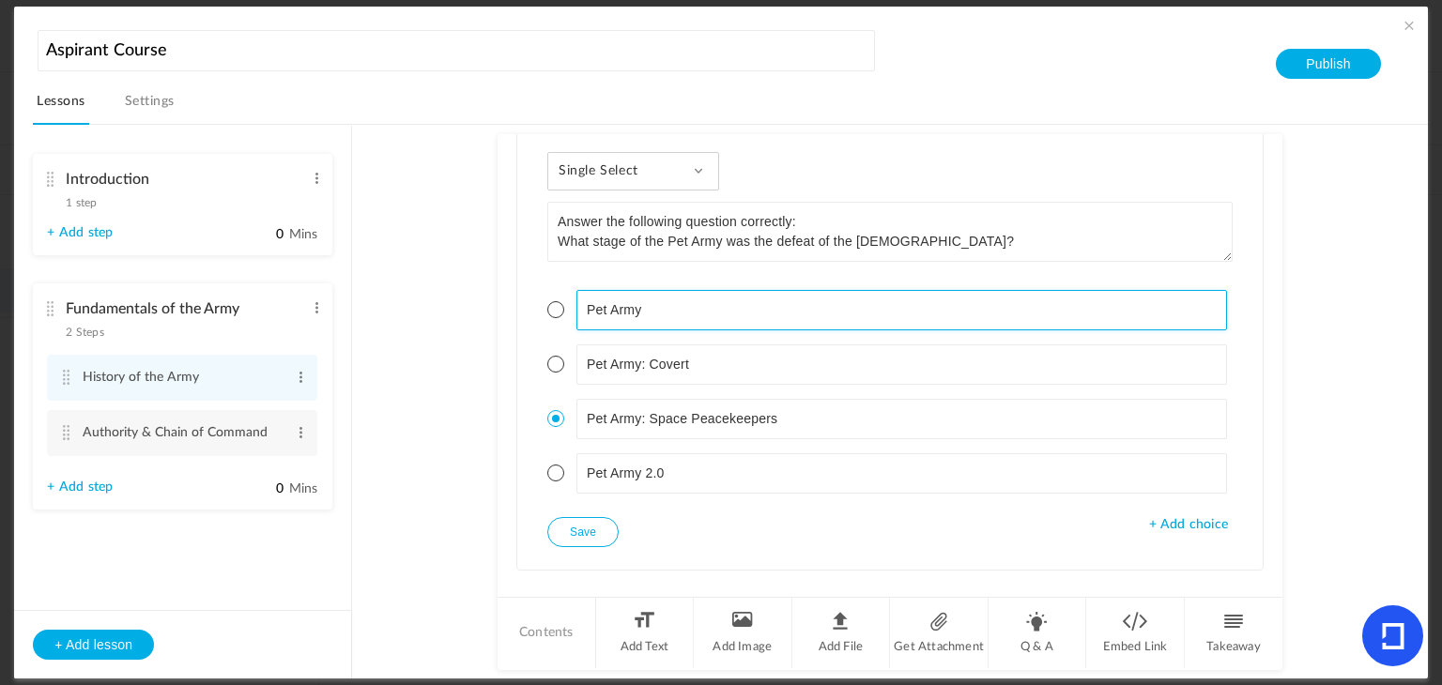
click at [651, 293] on input "Pet Army" at bounding box center [902, 310] width 652 height 40
type input "Pet Army: Restart"
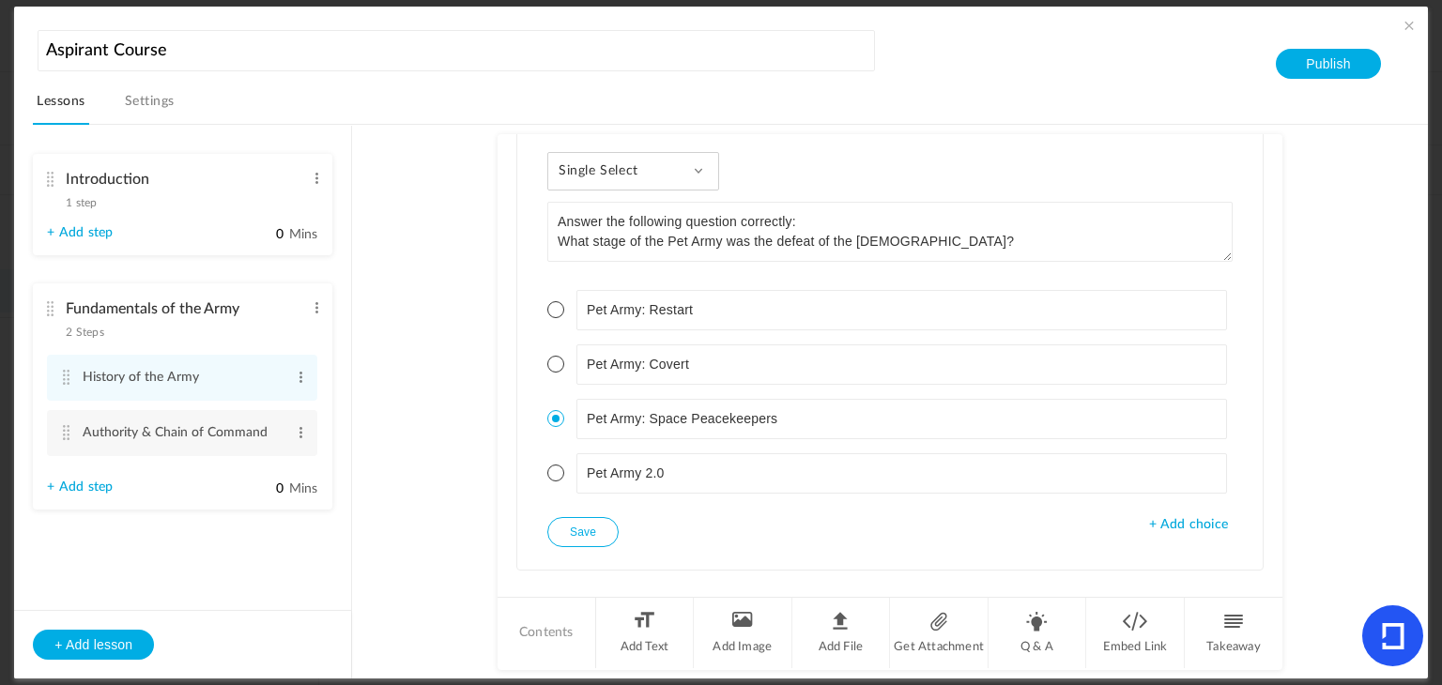
click at [591, 517] on button "Save" at bounding box center [582, 532] width 71 height 30
click at [67, 440] on cite at bounding box center [65, 432] width 13 height 15
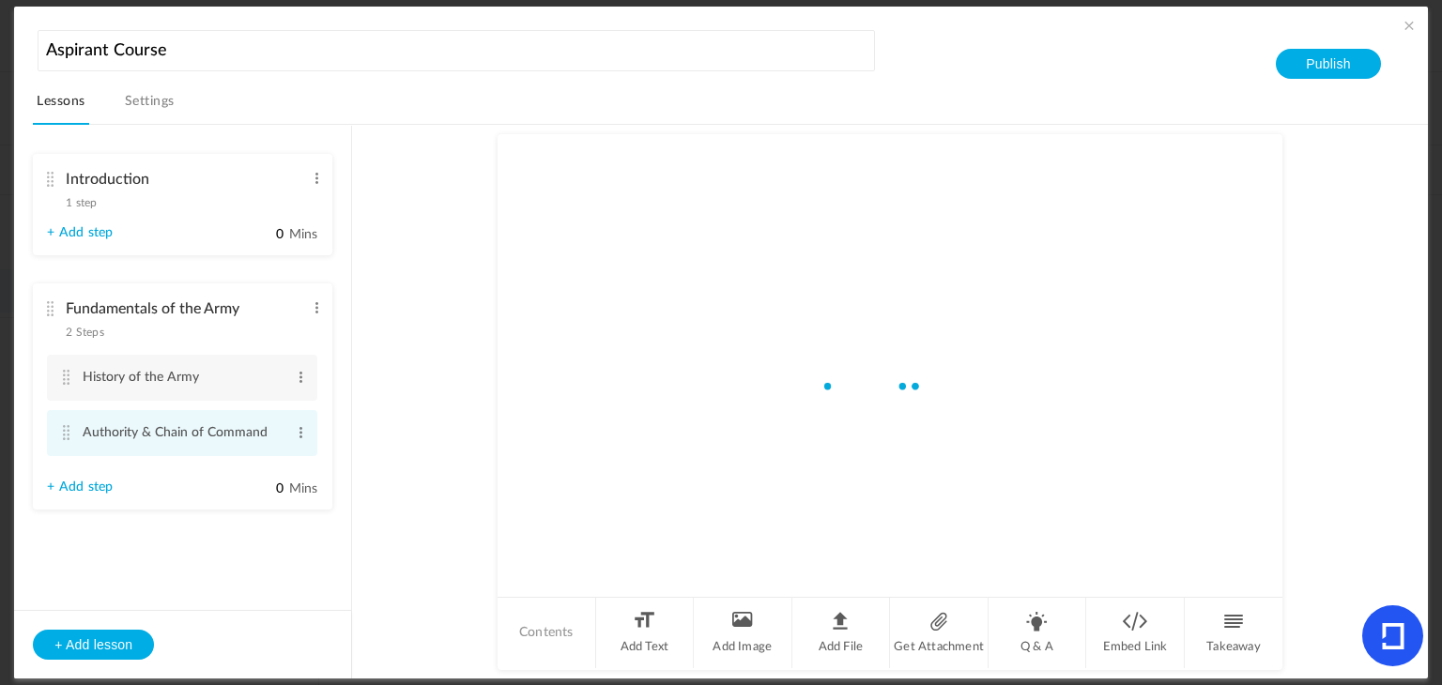
click at [67, 440] on cite at bounding box center [65, 432] width 13 height 15
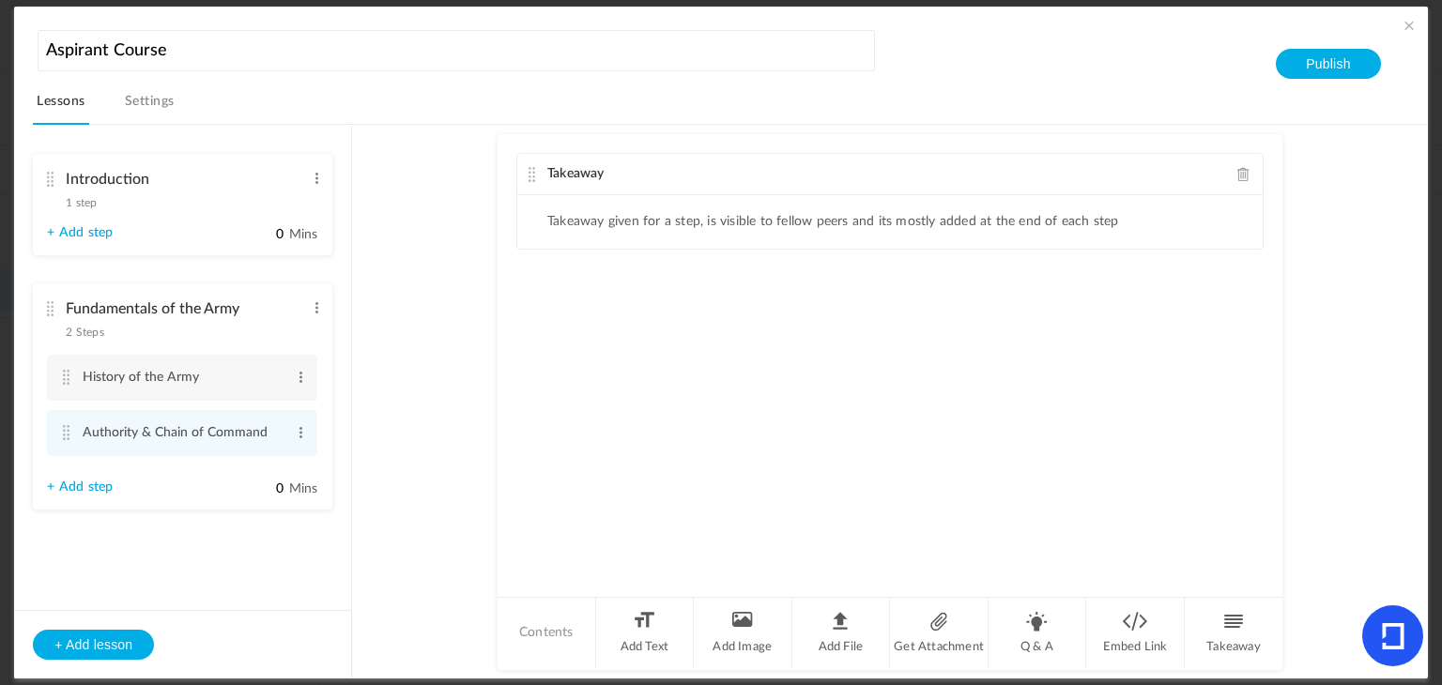
click at [1238, 168] on span at bounding box center [1243, 174] width 13 height 14
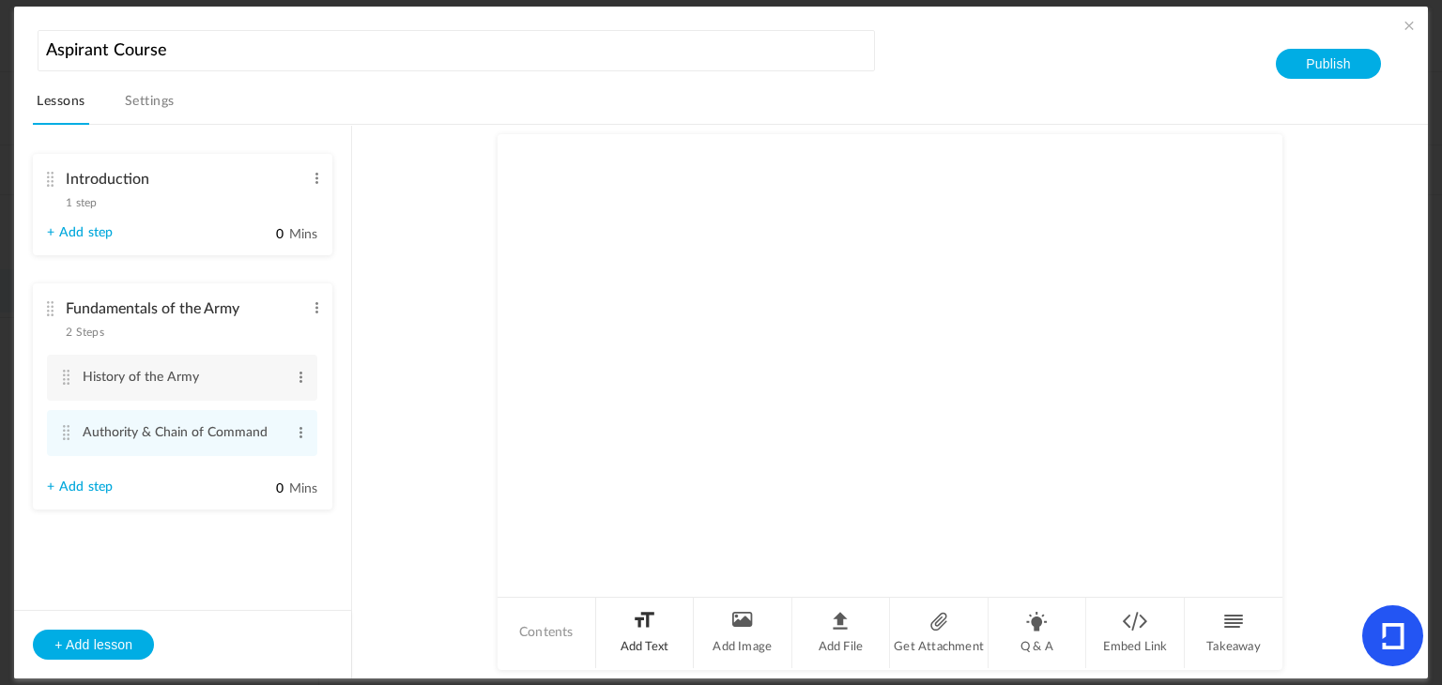
click at [620, 621] on li "Add Text" at bounding box center [645, 633] width 99 height 70
click at [620, 262] on div at bounding box center [889, 265] width 745 height 141
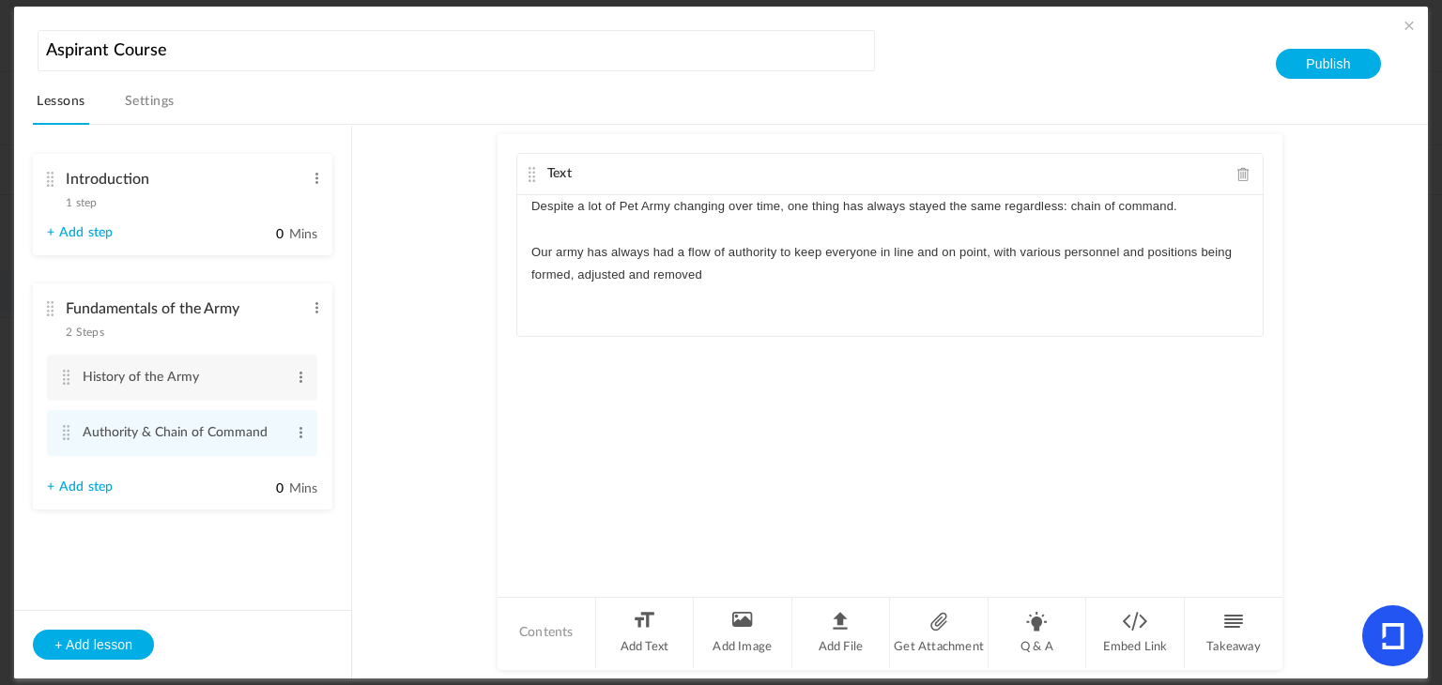
click at [567, 269] on p "Our army has always had a flow of authority to keep everyone in line and on poi…" at bounding box center [889, 263] width 717 height 45
click at [701, 269] on p "Our army has always had a flow of authority to keep everyone in line and on poi…" at bounding box center [889, 263] width 717 height 45
